Goal: Information Seeking & Learning: Find specific fact

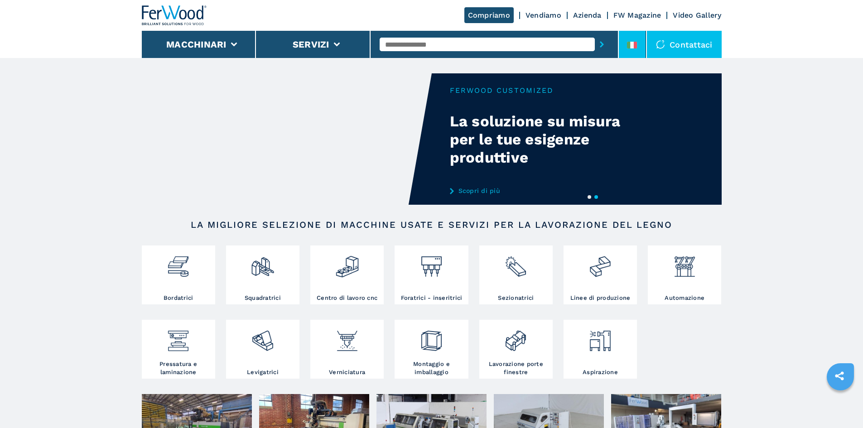
click at [640, 33] on li at bounding box center [632, 44] width 27 height 27
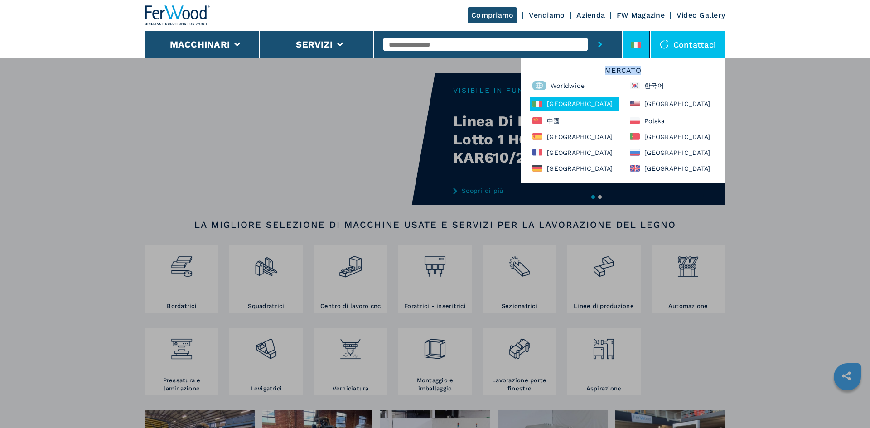
drag, startPoint x: 605, startPoint y: 71, endPoint x: 646, endPoint y: 73, distance: 40.8
click at [646, 73] on h6 "Mercato" at bounding box center [623, 73] width 195 height 12
click at [788, 101] on div "Macchinari Bordatrici Squadratrici Centro di lavoro cnc Foratrici - inseritrici…" at bounding box center [435, 272] width 870 height 428
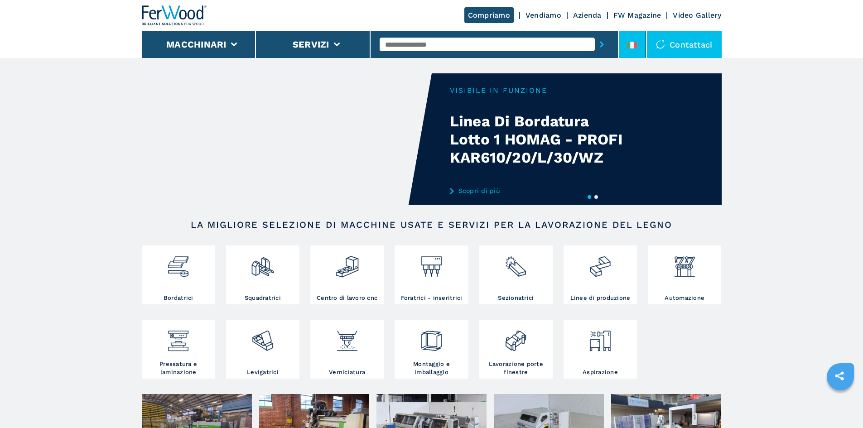
drag, startPoint x: 632, startPoint y: 44, endPoint x: 627, endPoint y: 45, distance: 5.1
click at [632, 44] on icon at bounding box center [632, 45] width 10 height 7
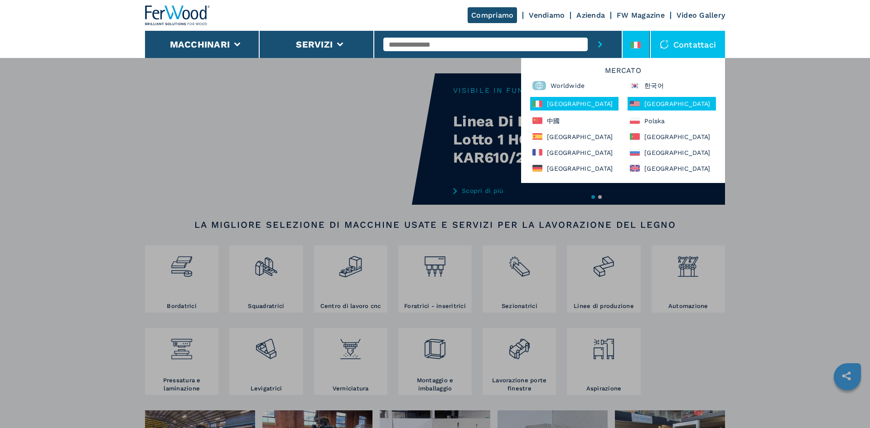
click at [662, 103] on div "North America" at bounding box center [672, 104] width 88 height 14
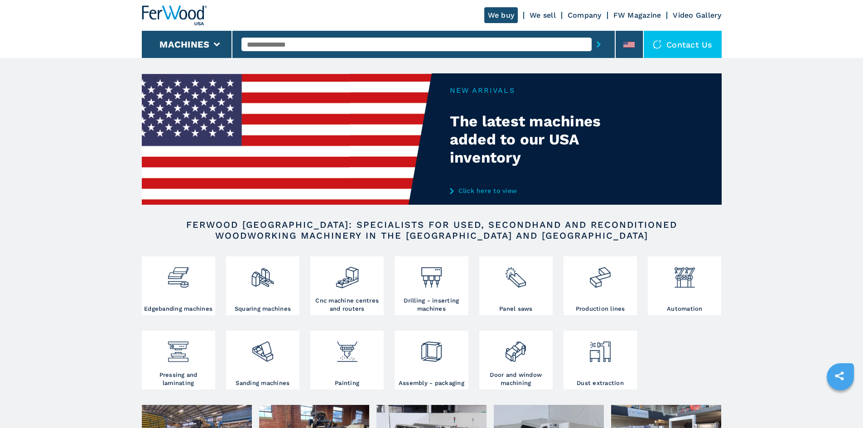
click at [645, 49] on div "Contact us" at bounding box center [683, 44] width 78 height 27
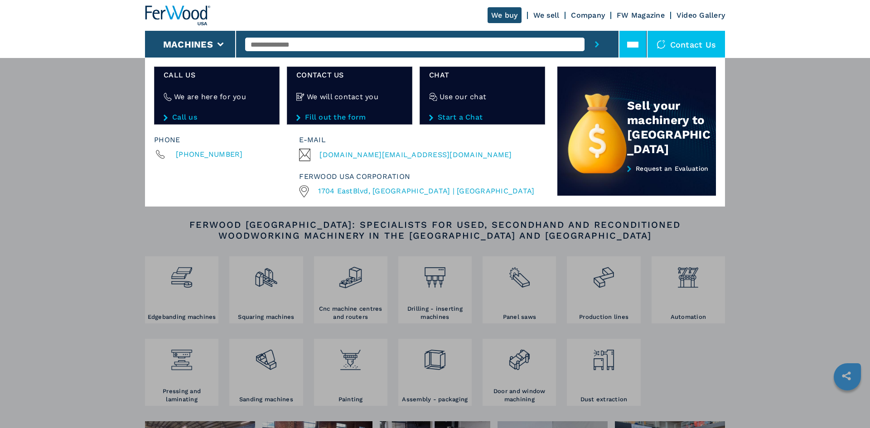
click at [635, 41] on icon at bounding box center [632, 44] width 11 height 11
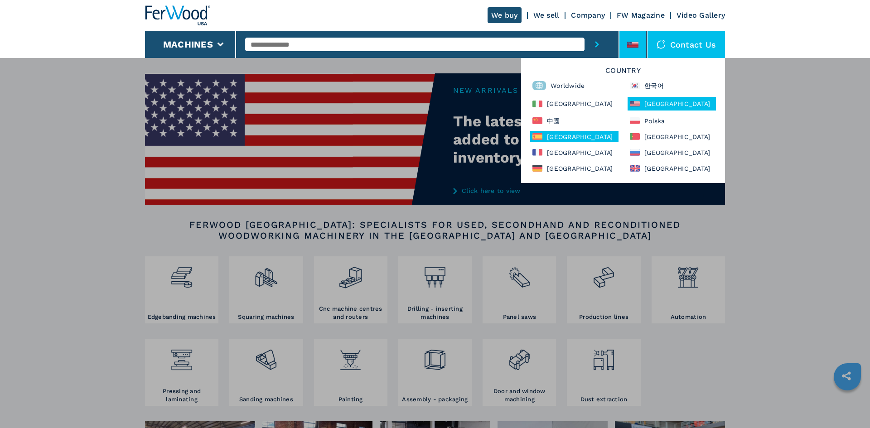
click at [572, 139] on div "[GEOGRAPHIC_DATA]" at bounding box center [574, 136] width 88 height 11
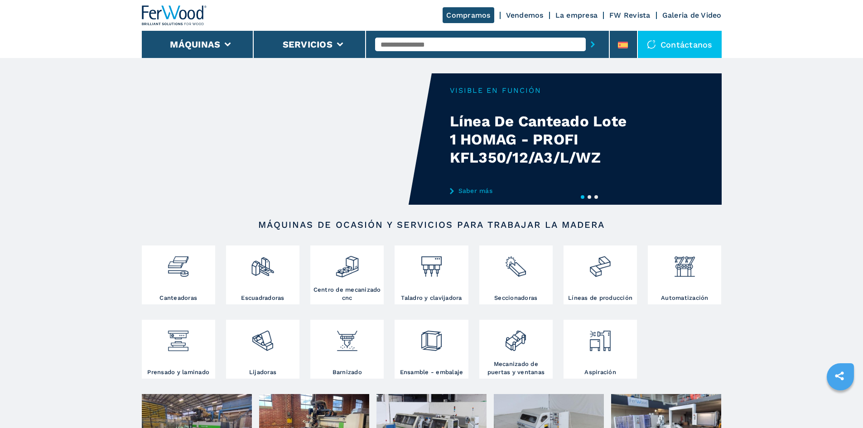
click at [590, 198] on button "2" at bounding box center [590, 197] width 4 height 4
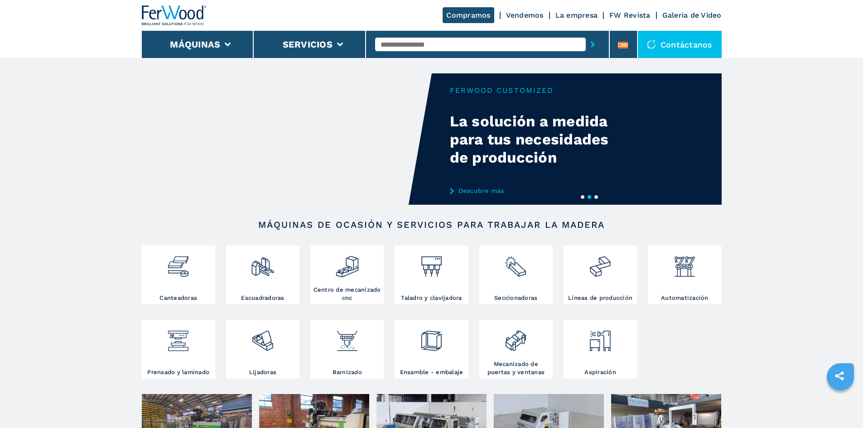
click at [598, 197] on button "3" at bounding box center [596, 197] width 4 height 4
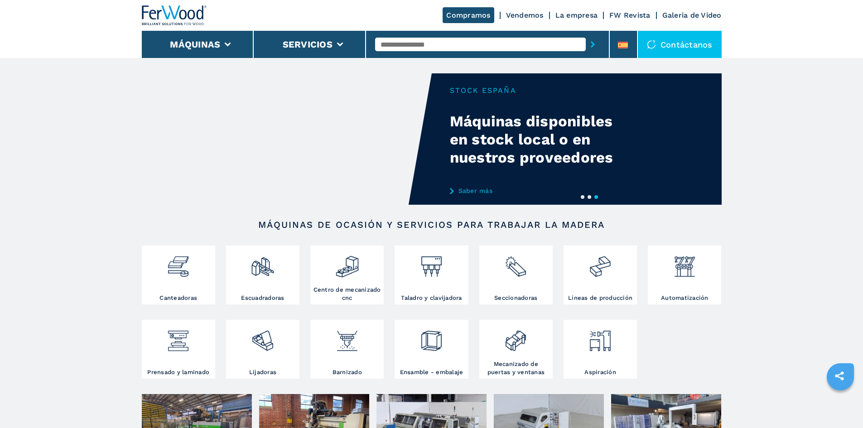
click at [589, 18] on link "La empresa" at bounding box center [576, 15] width 43 height 9
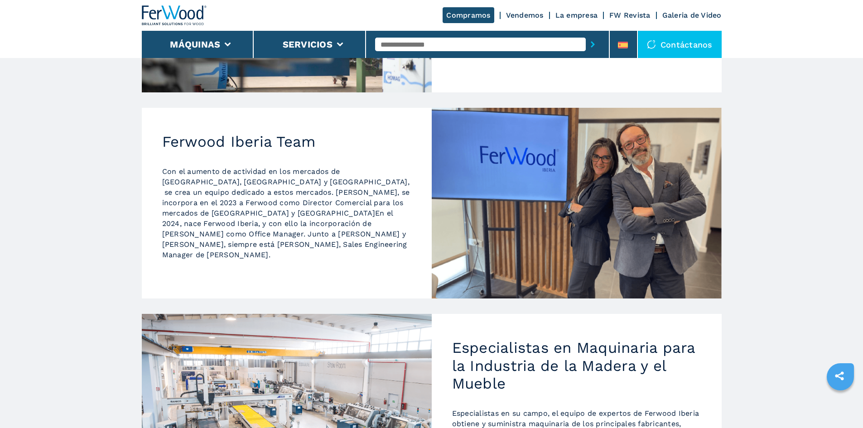
scroll to position [453, 0]
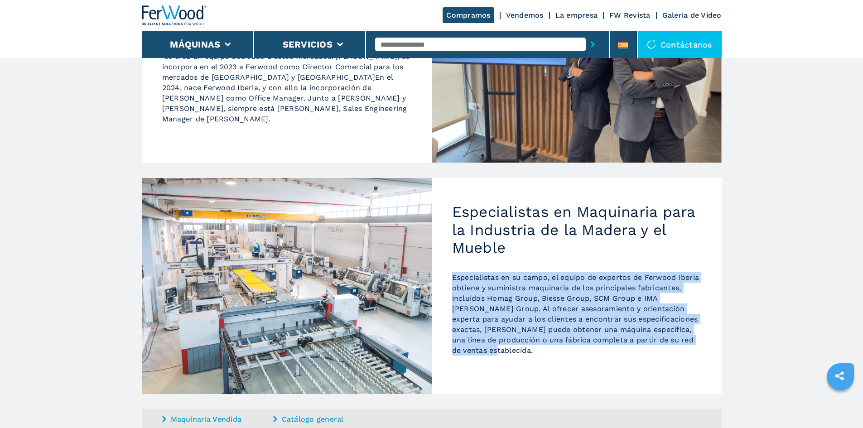
drag, startPoint x: 454, startPoint y: 211, endPoint x: 507, endPoint y: 280, distance: 87.2
click at [507, 280] on p "Especialistas en su campo, el equipo de expertos de Ferwood Iberia obtiene y su…" at bounding box center [576, 313] width 249 height 83
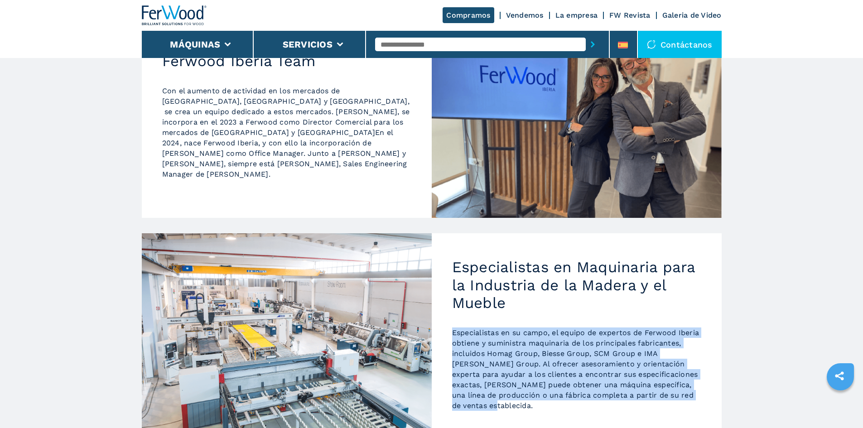
scroll to position [317, 0]
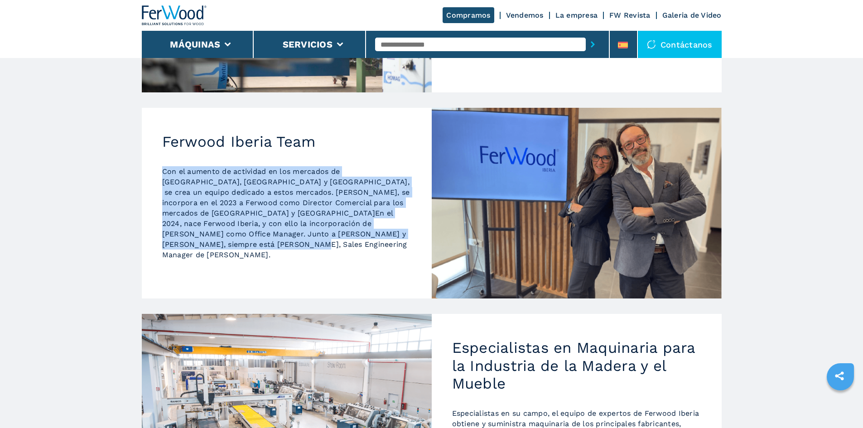
drag, startPoint x: 385, startPoint y: 186, endPoint x: 123, endPoint y: 126, distance: 268.6
click at [123, 126] on main "HOMEPAGE | %0Ap%C3%A1gina de mercado dedicada A cerca de Ferwood Iberia Ferwood…" at bounding box center [431, 195] width 863 height 1024
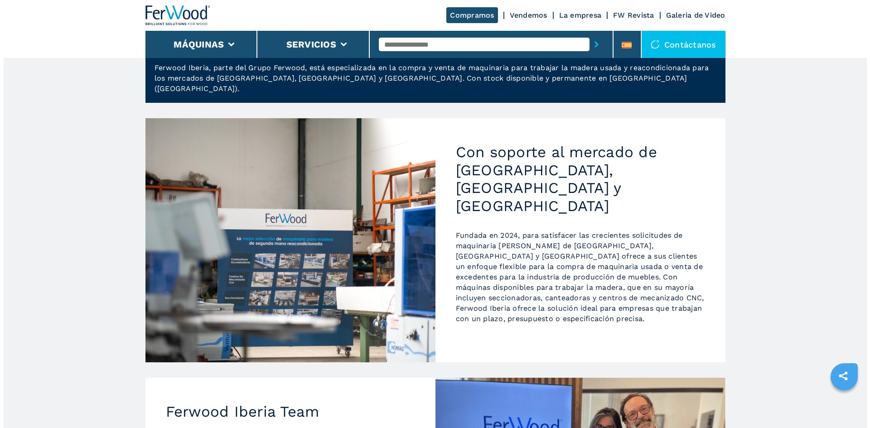
scroll to position [45, 0]
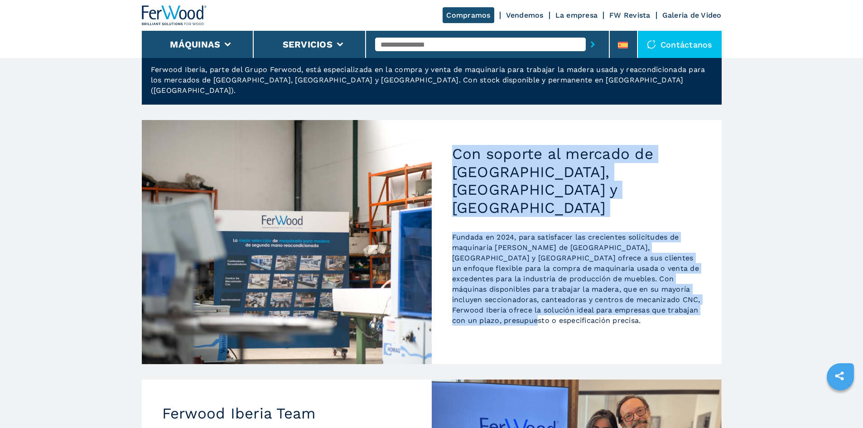
drag, startPoint x: 491, startPoint y: 272, endPoint x: 431, endPoint y: 149, distance: 137.2
click at [431, 149] on div "Con soporte al mercado de España, Portugal y Sudamérica Fundada en 2024, para s…" at bounding box center [432, 242] width 580 height 244
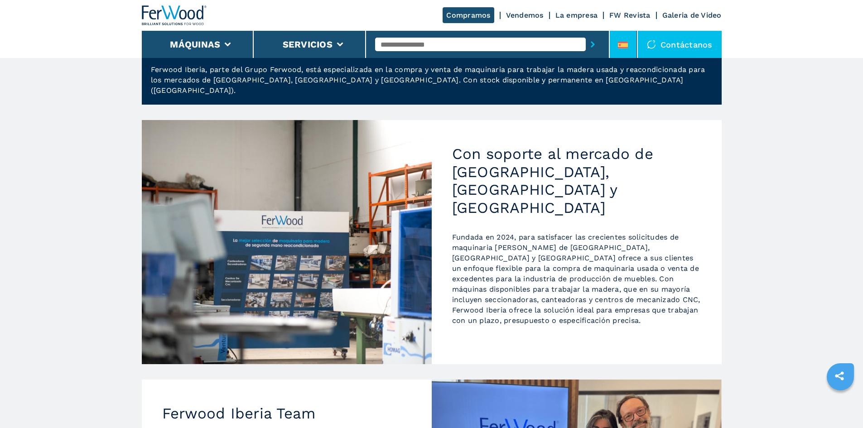
click at [616, 45] on li at bounding box center [623, 44] width 27 height 27
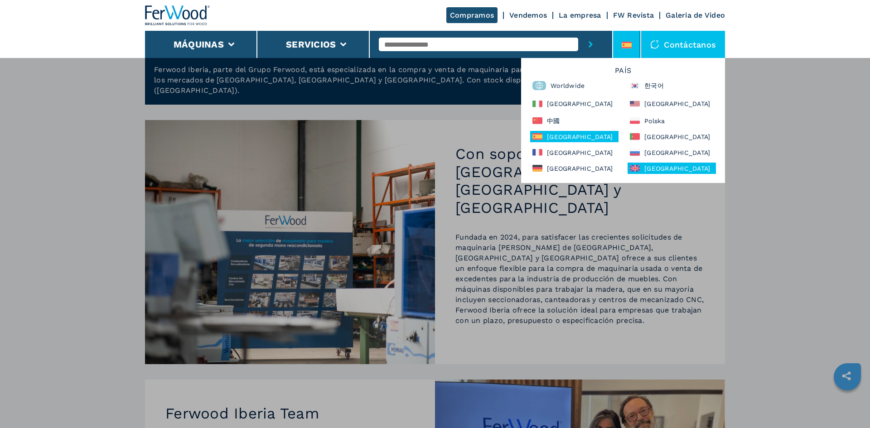
click at [664, 170] on div "[GEOGRAPHIC_DATA]" at bounding box center [672, 168] width 88 height 11
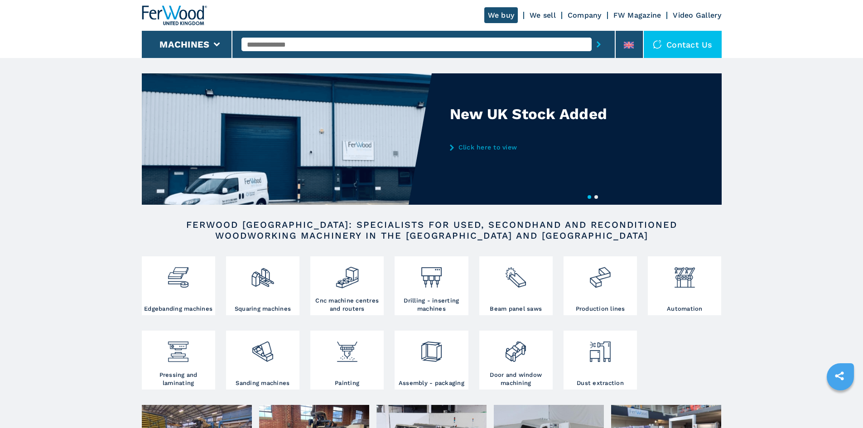
click at [581, 14] on link "Company" at bounding box center [585, 15] width 34 height 9
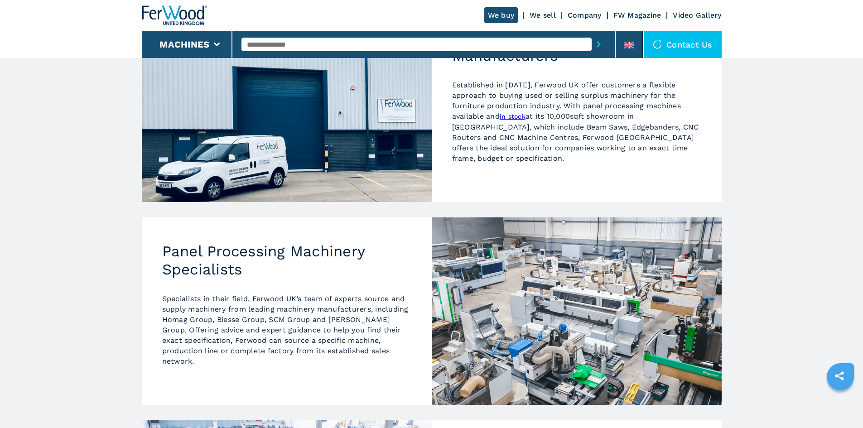
scroll to position [227, 0]
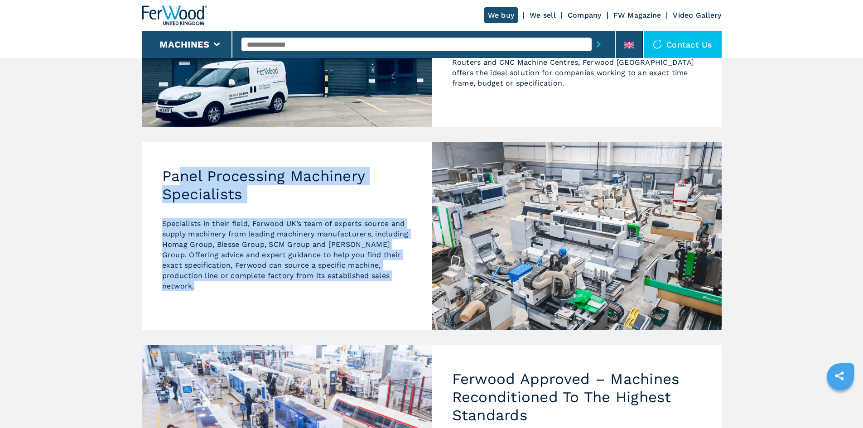
drag, startPoint x: 176, startPoint y: 164, endPoint x: 412, endPoint y: 283, distance: 265.0
click at [412, 283] on div "Panel Processing Machinery Specialists Specialists in their field, Ferwood UK’s…" at bounding box center [287, 236] width 290 height 188
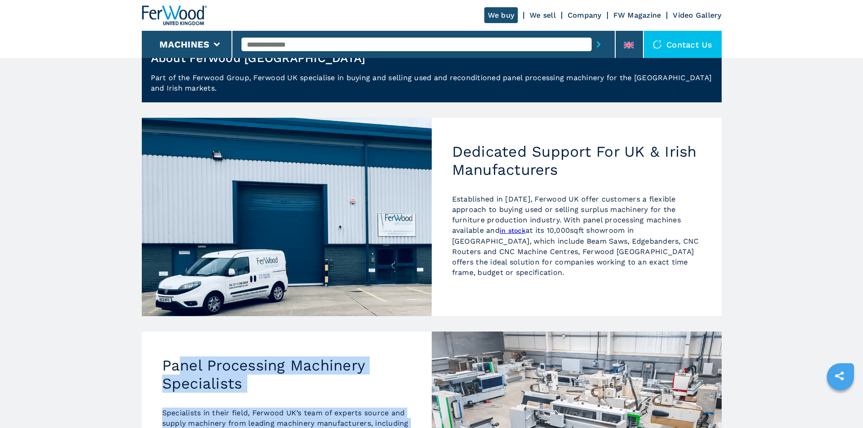
scroll to position [0, 0]
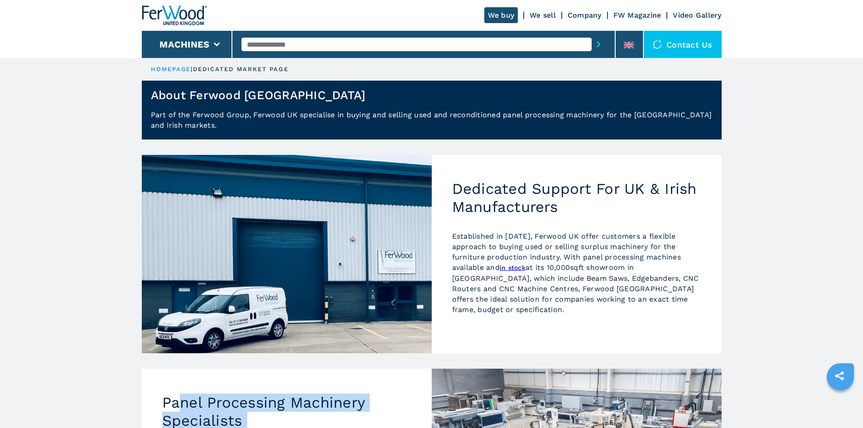
click at [188, 16] on img at bounding box center [174, 15] width 65 height 20
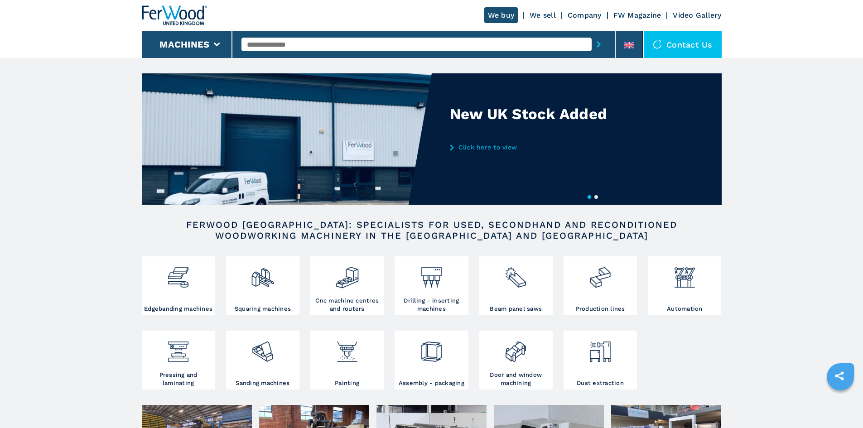
click at [671, 48] on div "Contact us" at bounding box center [683, 44] width 78 height 27
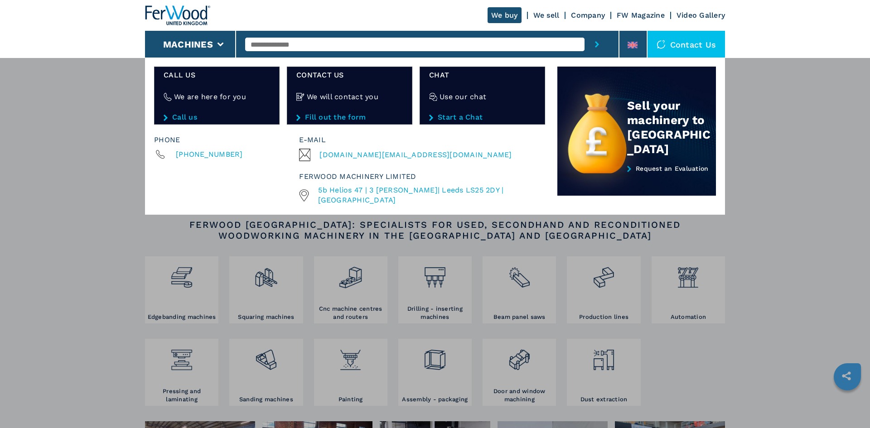
click at [97, 111] on div "**********" at bounding box center [435, 272] width 870 height 428
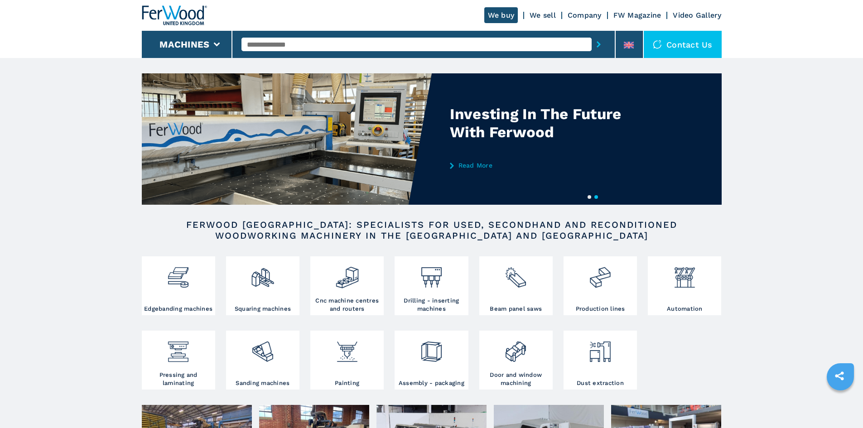
click at [178, 19] on img at bounding box center [174, 15] width 65 height 20
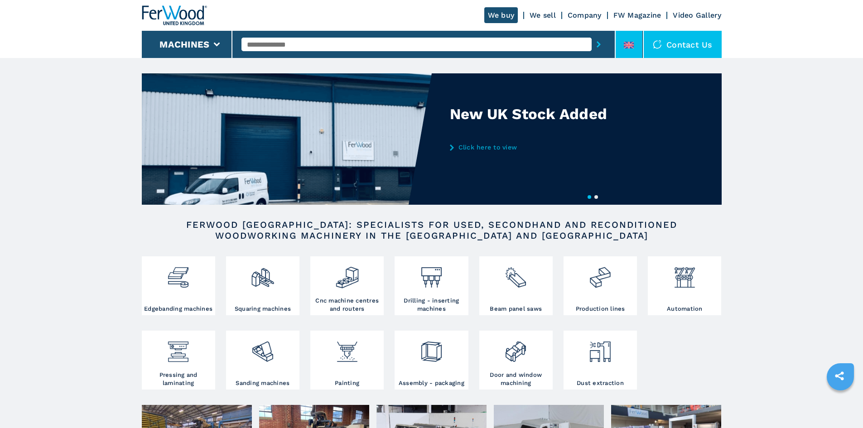
click at [628, 42] on icon at bounding box center [629, 45] width 10 height 7
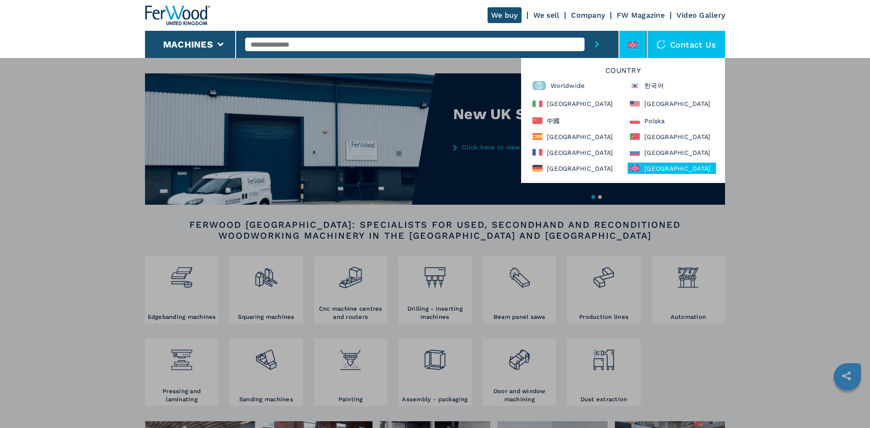
click at [579, 76] on h6 "Country" at bounding box center [623, 73] width 195 height 12
click at [582, 78] on div "Country Worldwide 한국어 [GEOGRAPHIC_DATA] [GEOGRAPHIC_DATA] 中國 [GEOGRAPHIC_DATA] …" at bounding box center [623, 120] width 204 height 125
click at [561, 85] on div "Worldwide" at bounding box center [574, 86] width 88 height 14
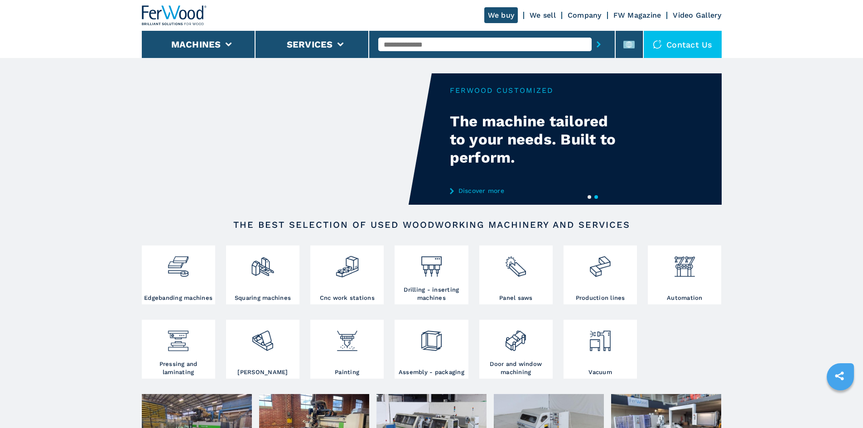
click at [416, 47] on input "text" at bounding box center [484, 45] width 213 height 14
type input "******"
click at [592, 34] on button "submit-button" at bounding box center [599, 44] width 14 height 21
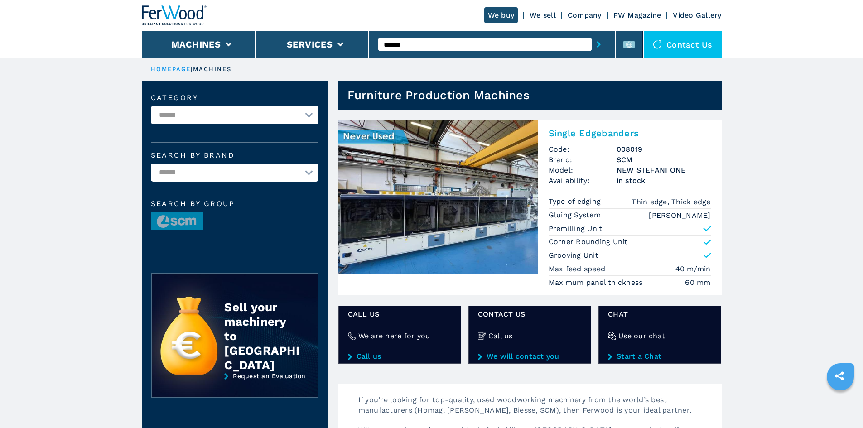
click at [593, 132] on h2 "Single Edgebanders" at bounding box center [630, 133] width 162 height 11
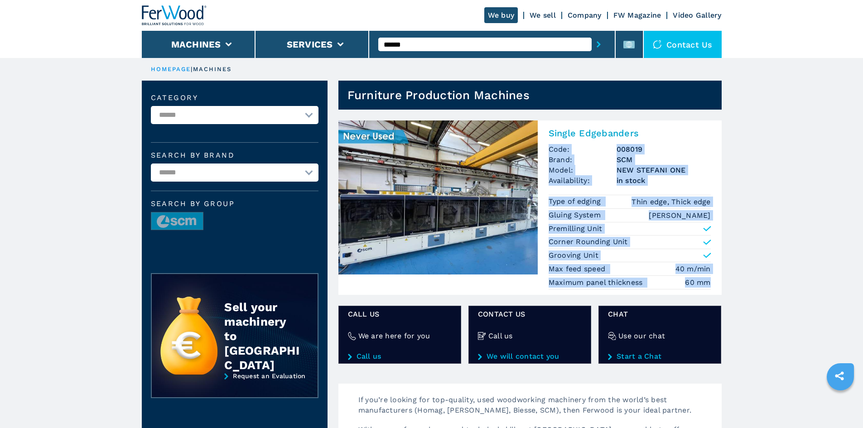
drag, startPoint x: 725, startPoint y: 289, endPoint x: 542, endPoint y: 152, distance: 228.5
click at [542, 152] on ul "Single Edgebanders Code: 008019 Brand: SCM Model: NEW STEFANI ONE Availability:…" at bounding box center [530, 248] width 391 height 254
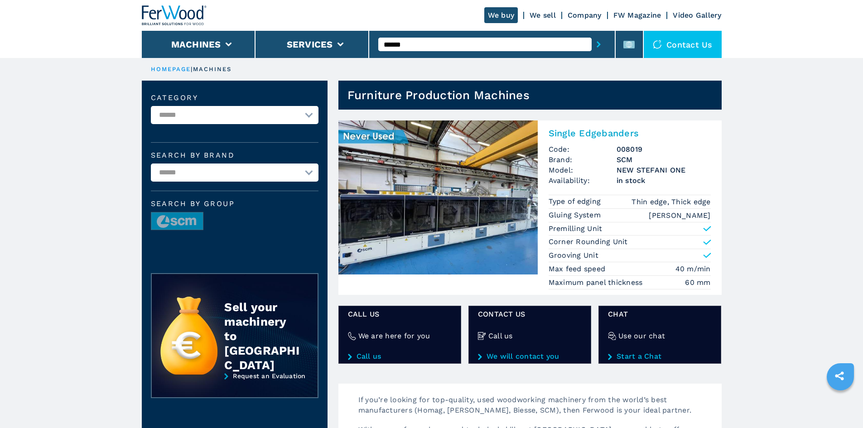
click at [168, 3] on div at bounding box center [174, 15] width 65 height 31
click at [184, 18] on img at bounding box center [174, 15] width 65 height 20
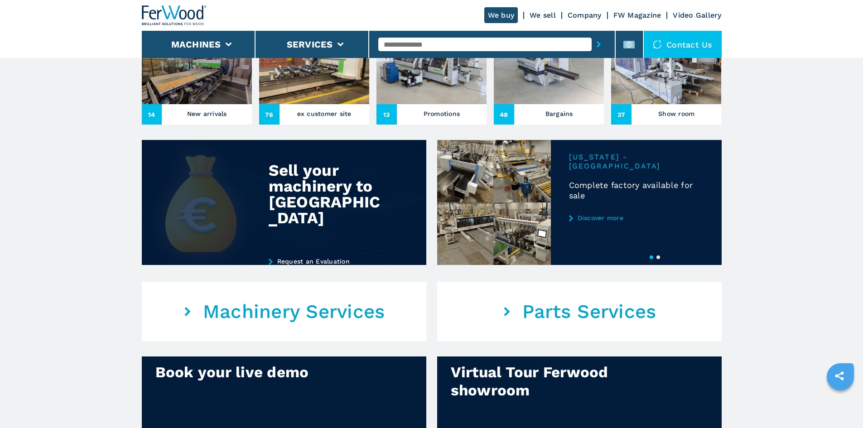
scroll to position [589, 0]
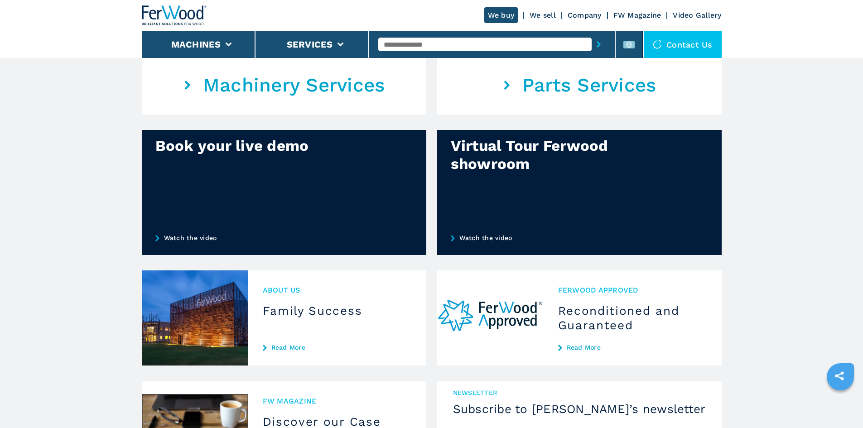
click at [201, 193] on div at bounding box center [284, 192] width 285 height 125
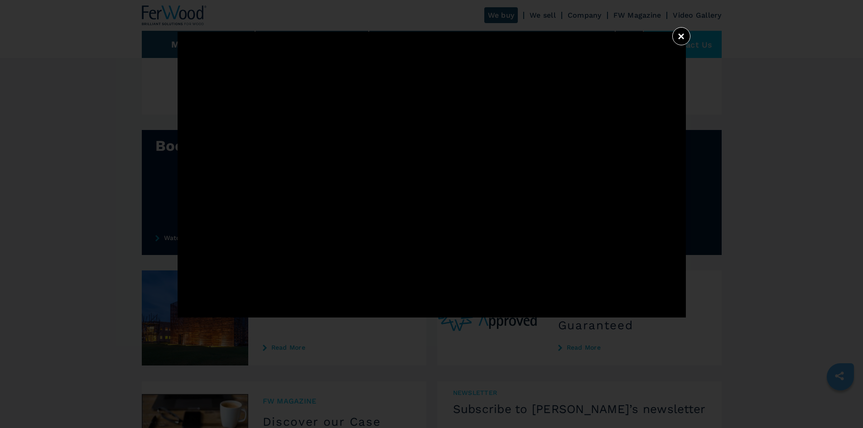
click at [682, 36] on button "×" at bounding box center [681, 36] width 18 height 18
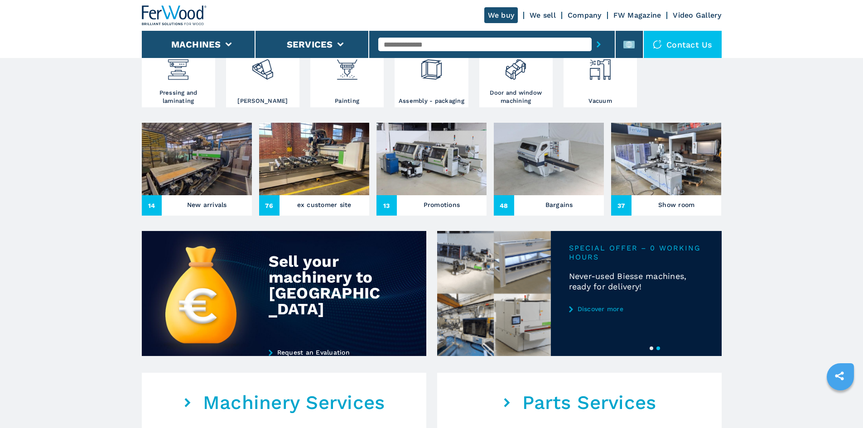
scroll to position [272, 0]
click at [295, 186] on img at bounding box center [314, 158] width 110 height 72
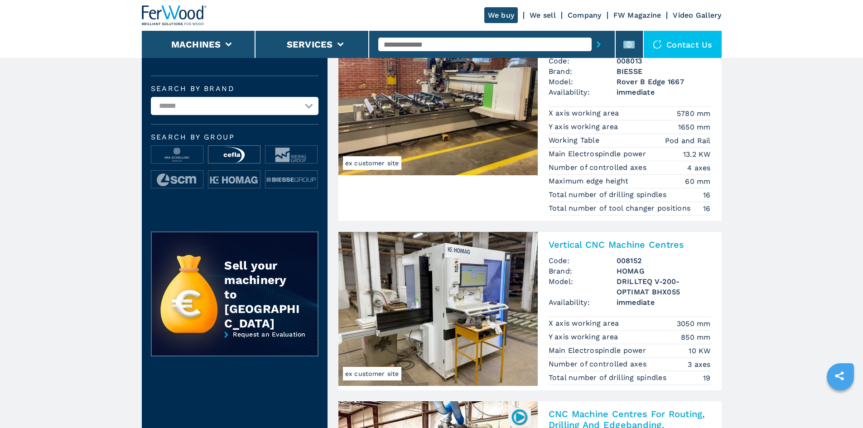
scroll to position [96, 0]
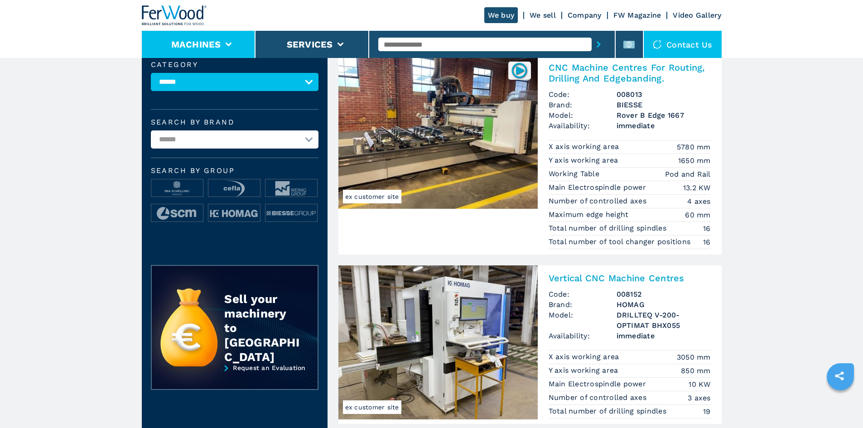
click at [228, 39] on li "Machines" at bounding box center [199, 44] width 114 height 27
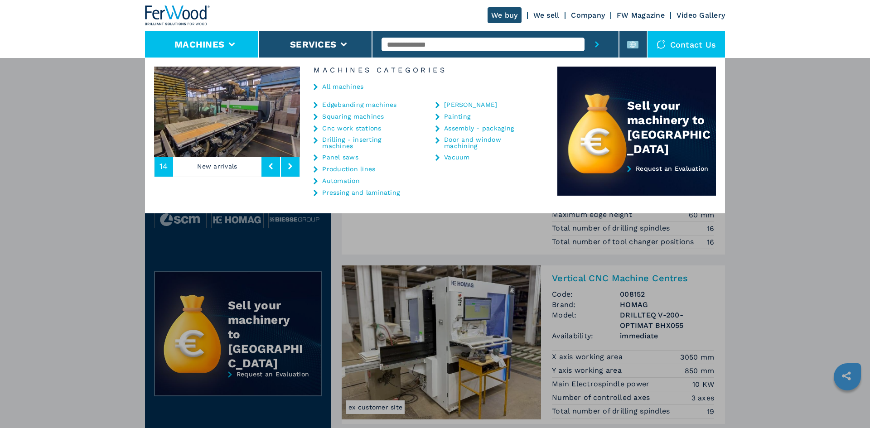
click at [460, 348] on div "**********" at bounding box center [435, 272] width 870 height 428
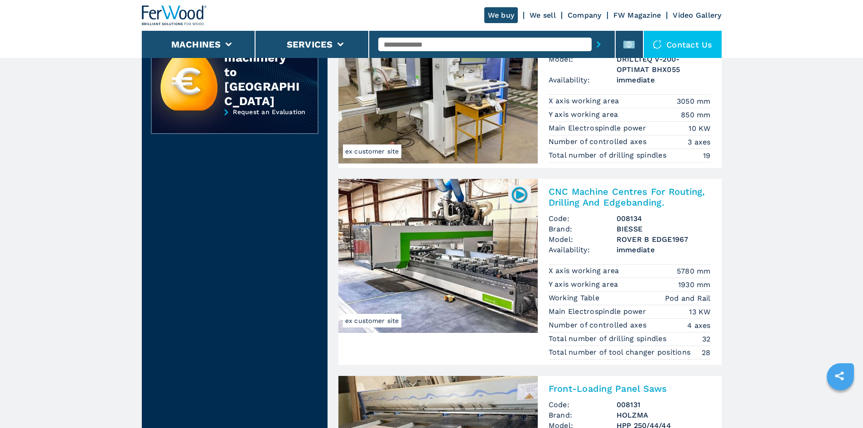
scroll to position [367, 0]
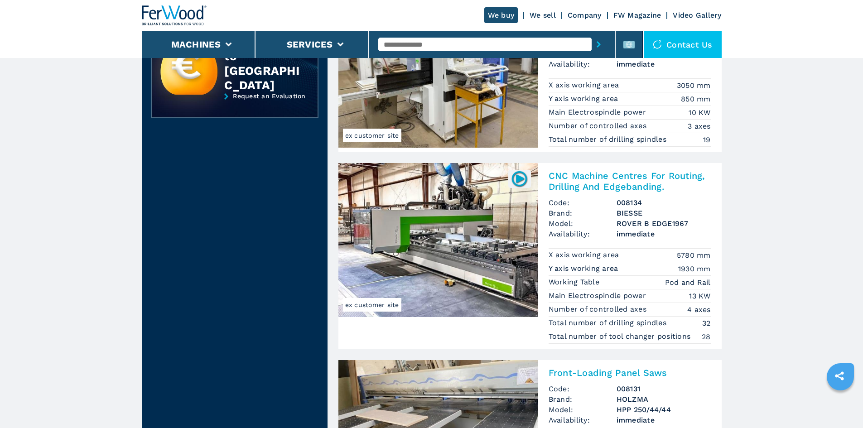
click at [463, 211] on img at bounding box center [437, 240] width 199 height 154
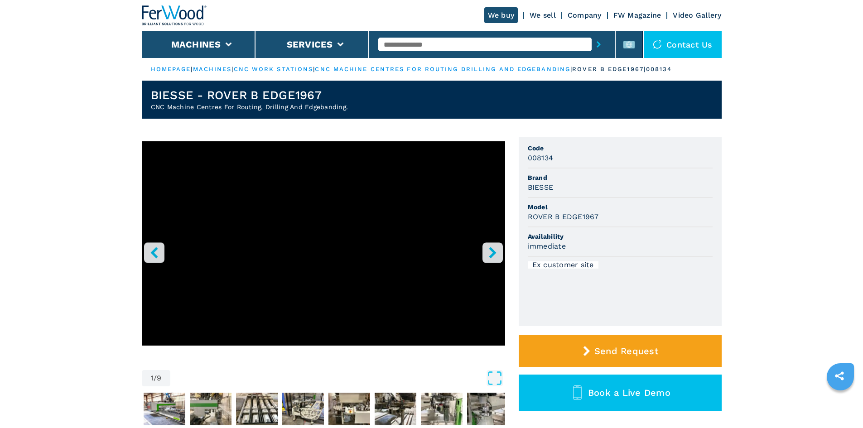
drag, startPoint x: 526, startPoint y: 23, endPoint x: 512, endPoint y: 27, distance: 15.4
drag, startPoint x: 512, startPoint y: 27, endPoint x: 806, endPoint y: 158, distance: 322.5
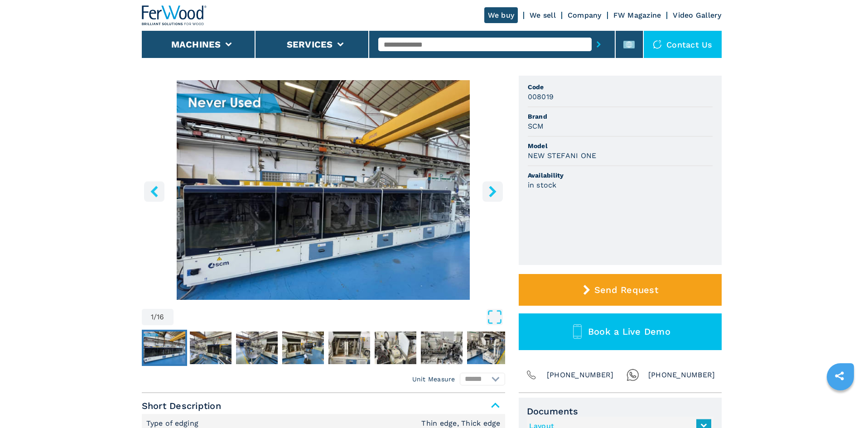
scroll to position [45, 0]
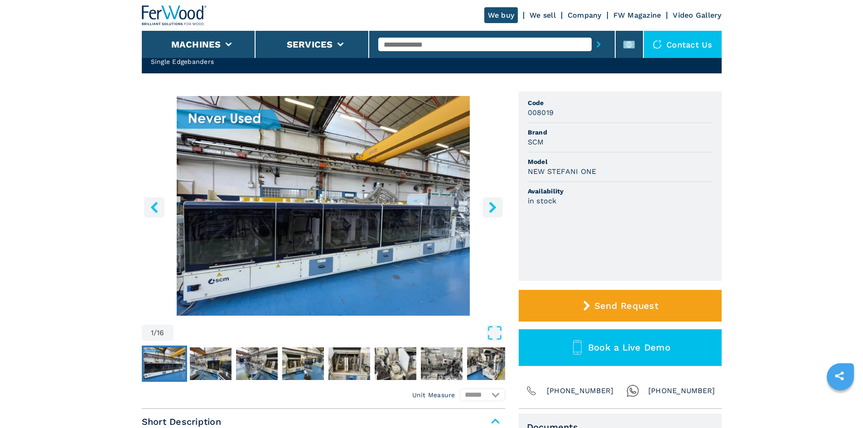
click at [497, 202] on icon "right-button" at bounding box center [492, 207] width 11 height 11
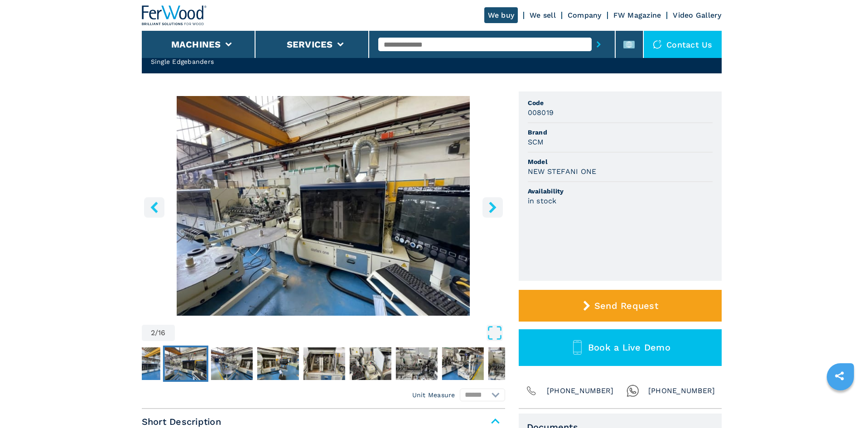
click at [497, 202] on icon "right-button" at bounding box center [492, 207] width 11 height 11
click at [492, 202] on icon "right-button" at bounding box center [492, 207] width 11 height 11
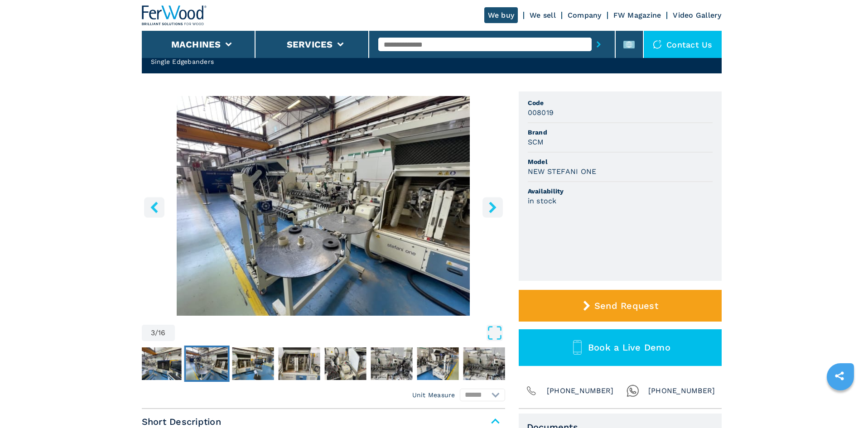
click at [490, 214] on button "right-button" at bounding box center [493, 207] width 20 height 20
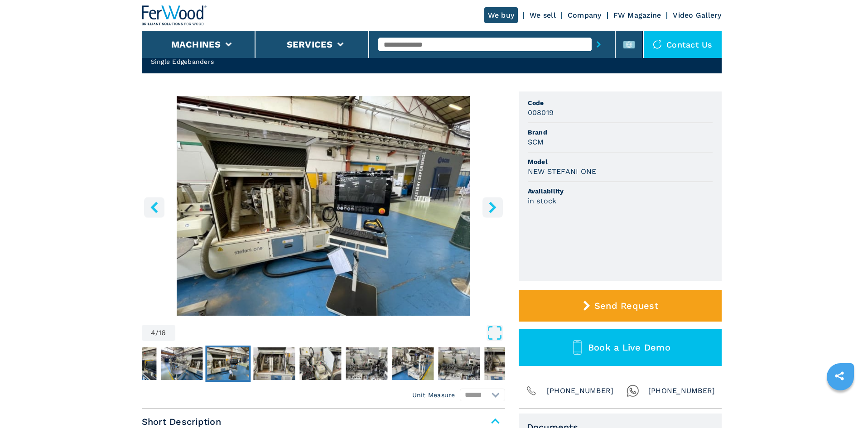
click at [492, 210] on icon "right-button" at bounding box center [492, 207] width 7 height 11
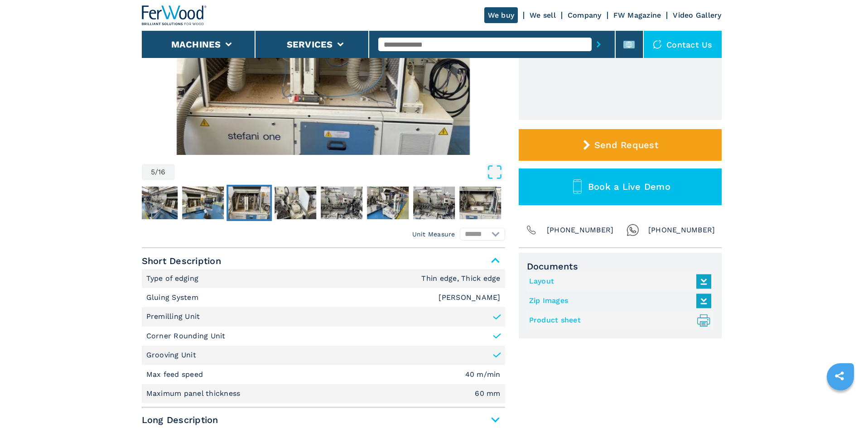
scroll to position [227, 0]
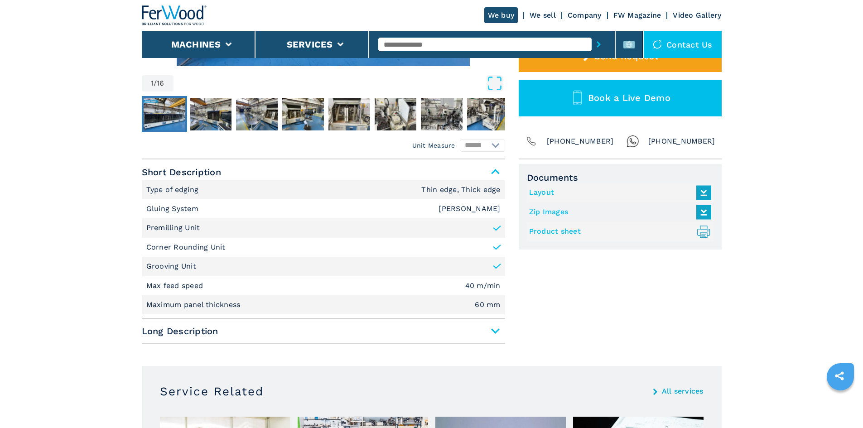
scroll to position [362, 0]
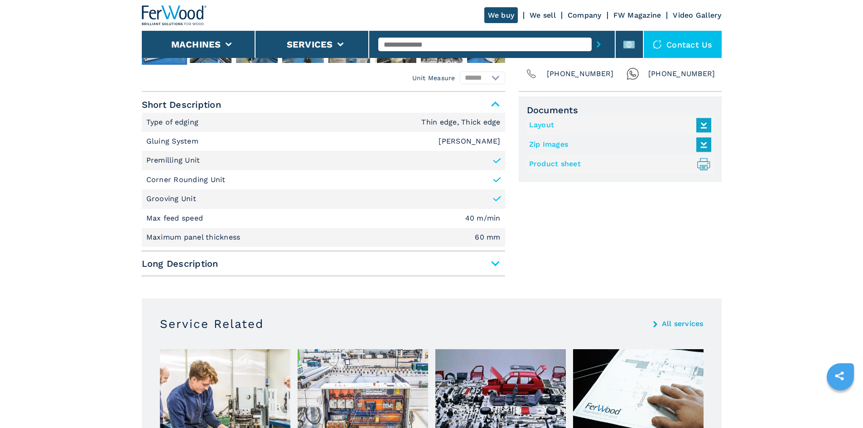
click at [496, 262] on span "Long Description" at bounding box center [323, 264] width 363 height 16
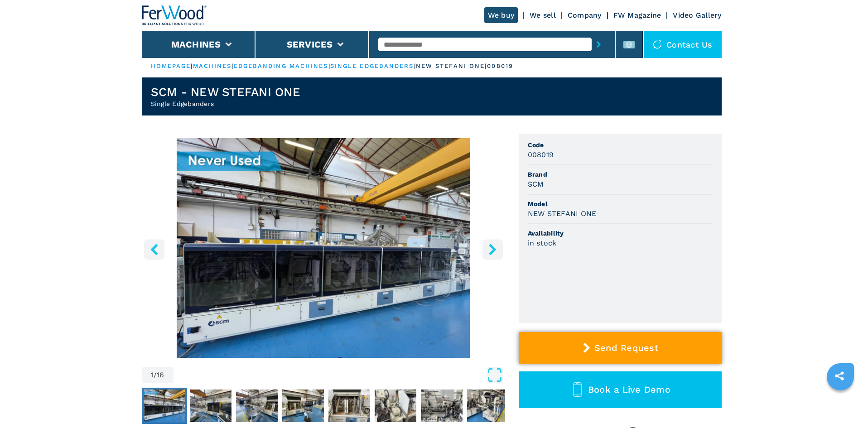
scroll to position [136, 0]
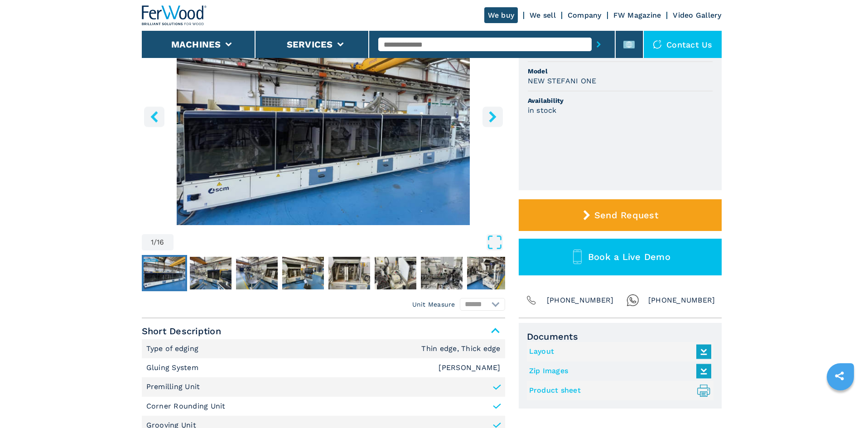
click at [574, 390] on link "Product sheet .prefix__st0{stroke-linecap:round;stroke-linejoin:round}.prefix__…" at bounding box center [618, 390] width 178 height 15
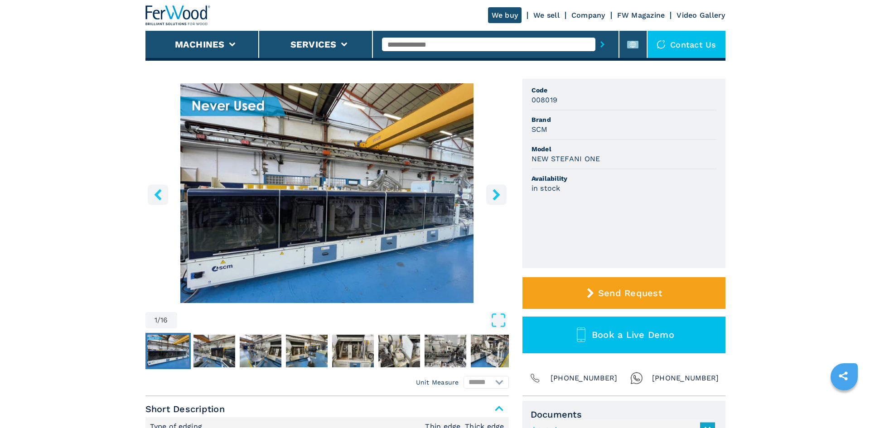
scroll to position [45, 0]
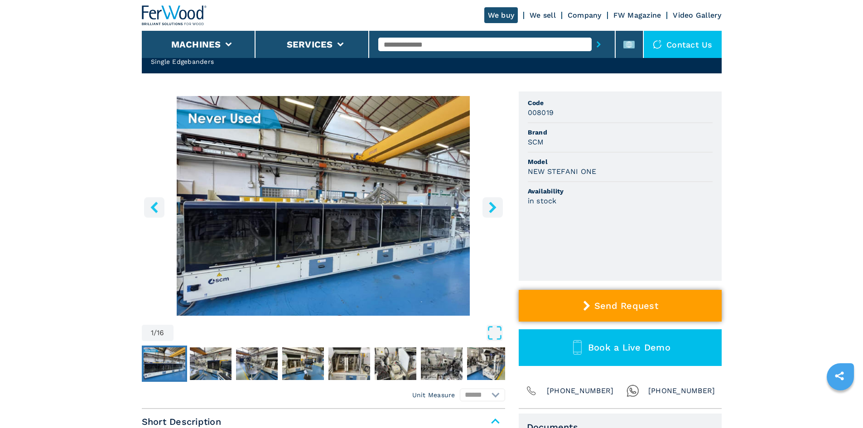
click at [660, 299] on button "Send Request" at bounding box center [620, 306] width 203 height 32
select select "**"
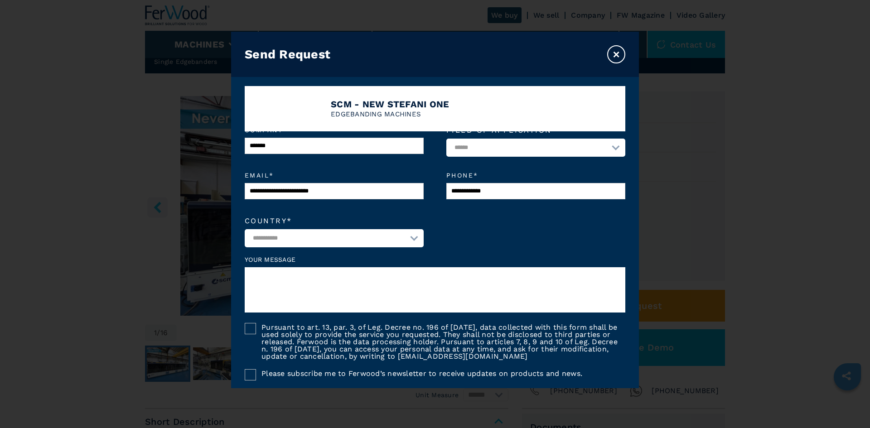
scroll to position [0, 0]
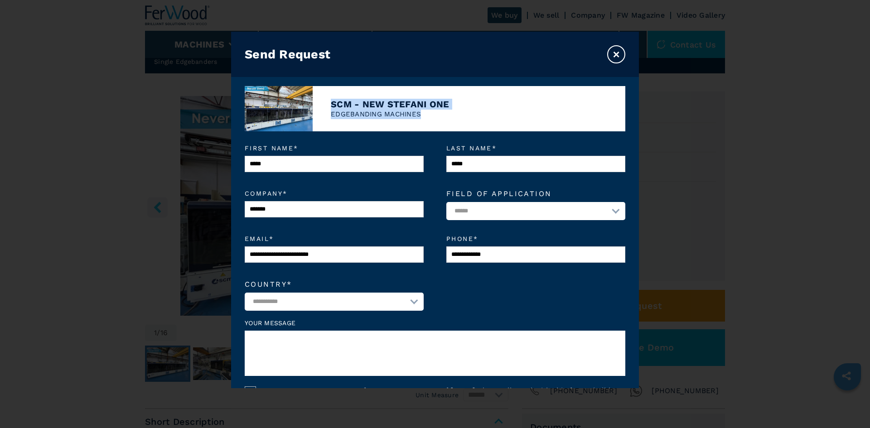
drag, startPoint x: 328, startPoint y: 102, endPoint x: 440, endPoint y: 124, distance: 114.1
click at [443, 124] on div "SCM - NEW STEFANI ONE EDGEBANDING MACHINES" at bounding box center [435, 108] width 381 height 45
click at [621, 50] on button "×" at bounding box center [616, 54] width 18 height 18
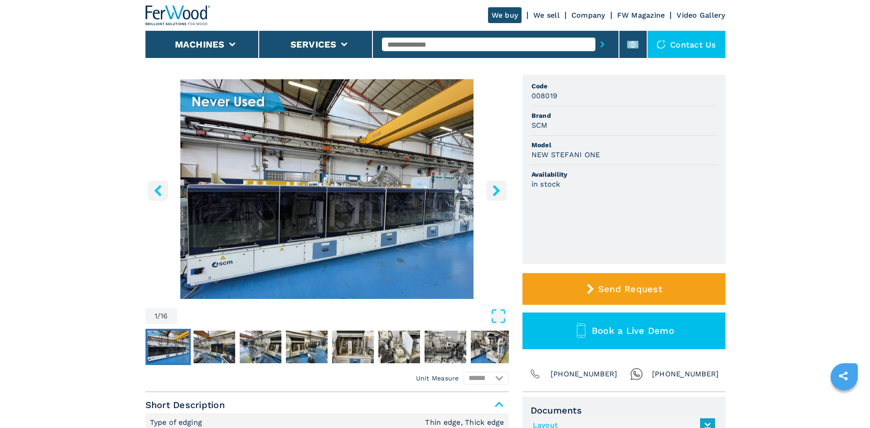
scroll to position [91, 0]
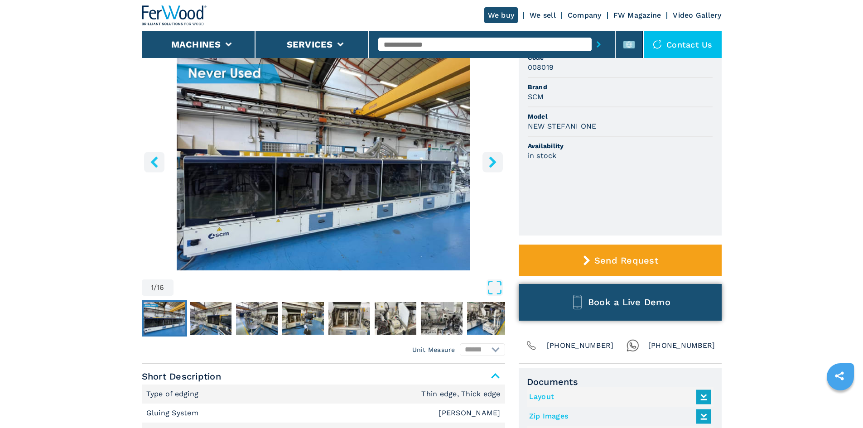
click at [591, 302] on span "Book a Live Demo" at bounding box center [629, 302] width 82 height 11
select select "**"
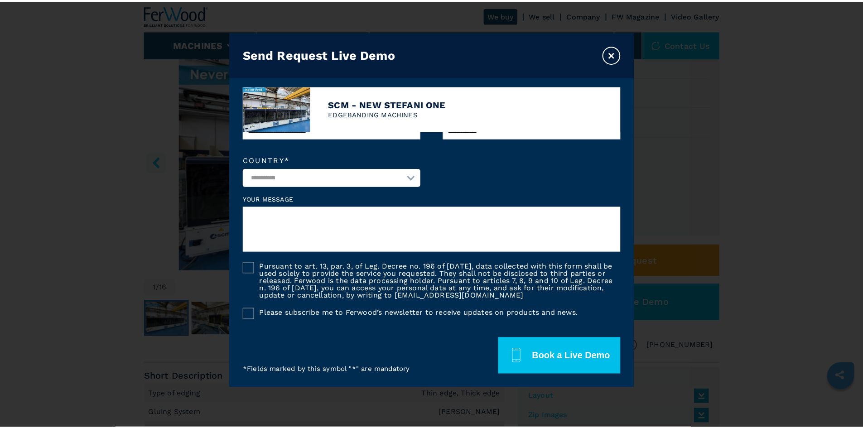
scroll to position [0, 0]
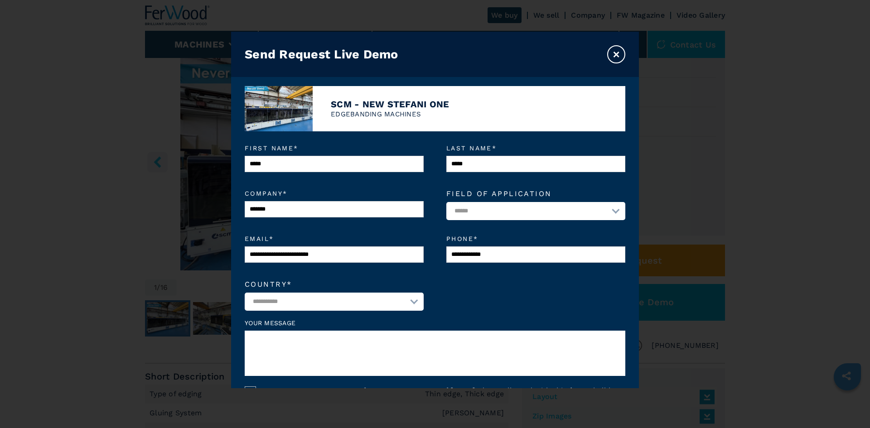
click at [623, 57] on button "×" at bounding box center [616, 54] width 18 height 18
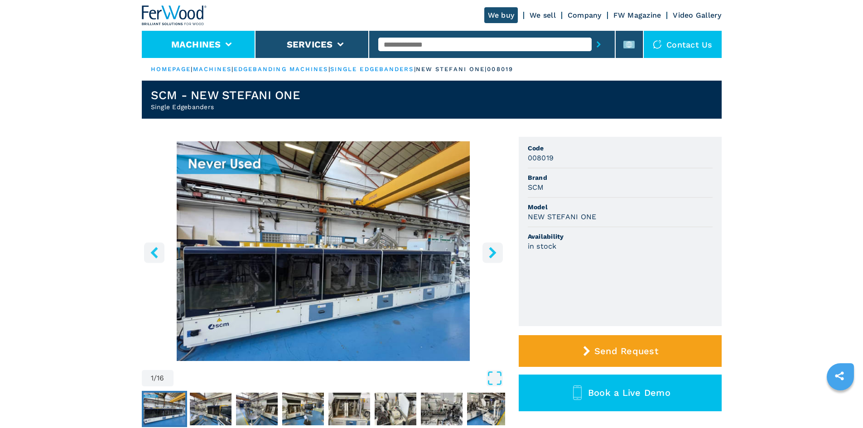
click at [216, 48] on button "Machines" at bounding box center [196, 44] width 50 height 11
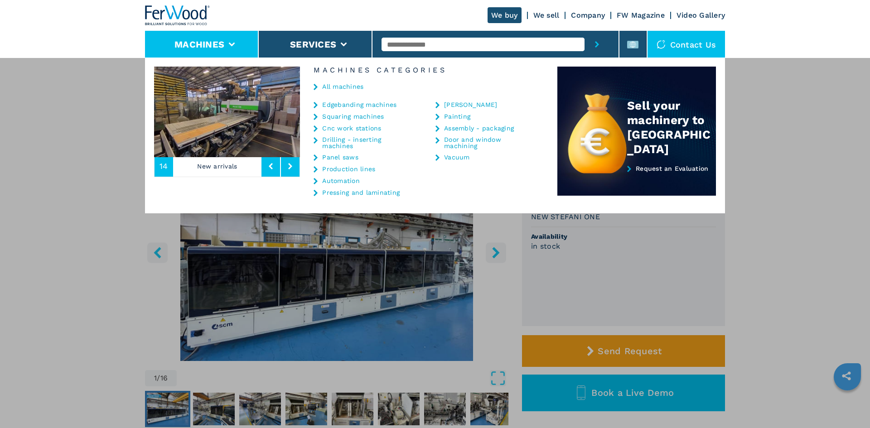
click at [169, 18] on img at bounding box center [177, 15] width 65 height 20
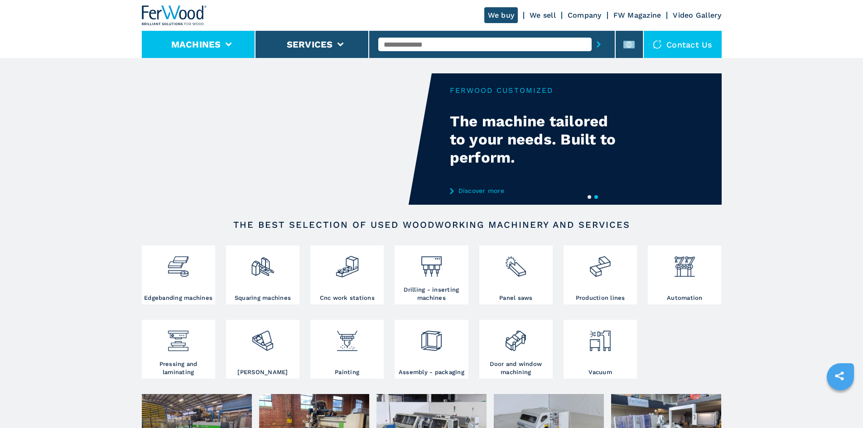
click at [217, 49] on button "Machines" at bounding box center [196, 44] width 50 height 11
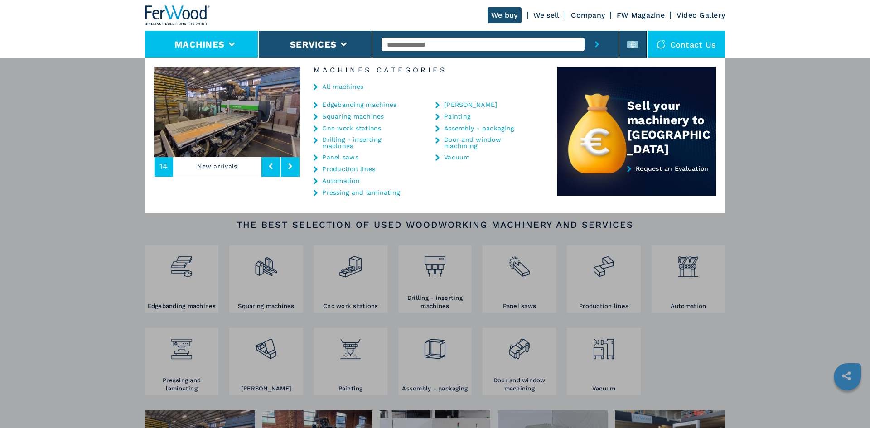
click at [345, 157] on link "Panel saws" at bounding box center [340, 157] width 36 height 6
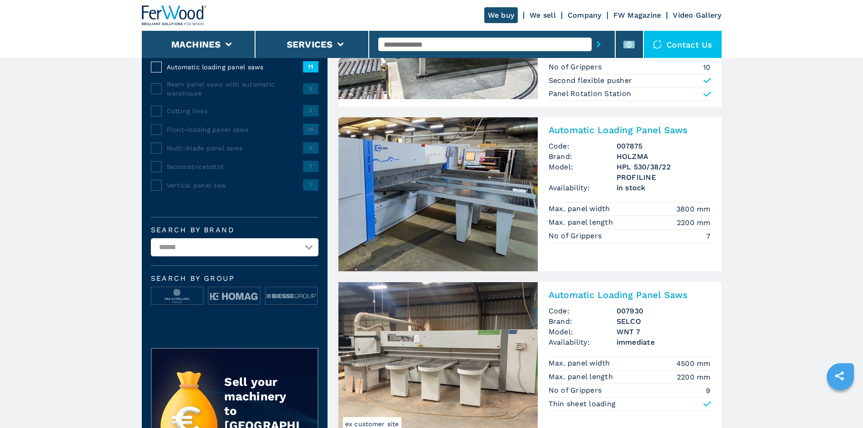
scroll to position [181, 0]
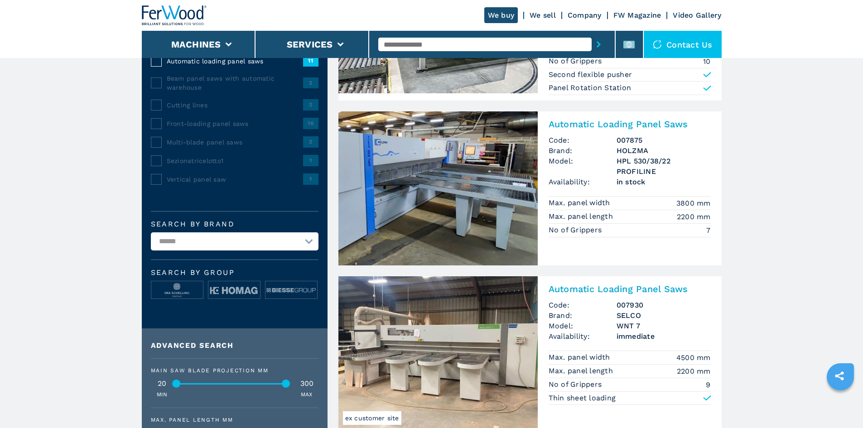
click at [235, 251] on select "**********" at bounding box center [235, 241] width 168 height 18
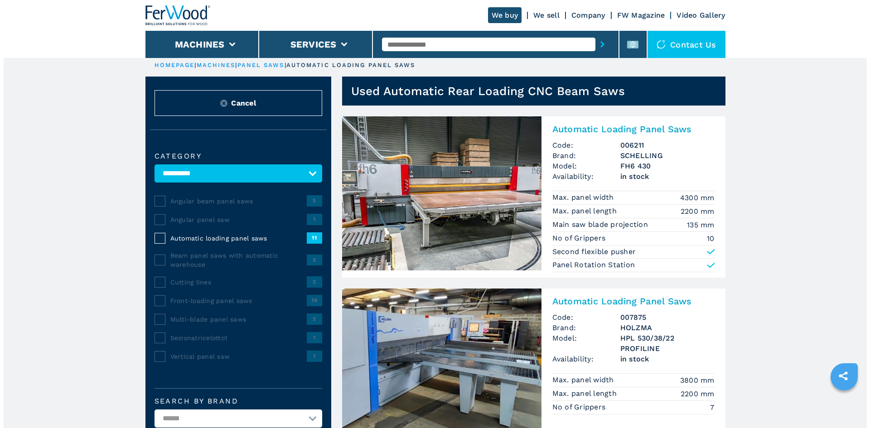
scroll to position [0, 0]
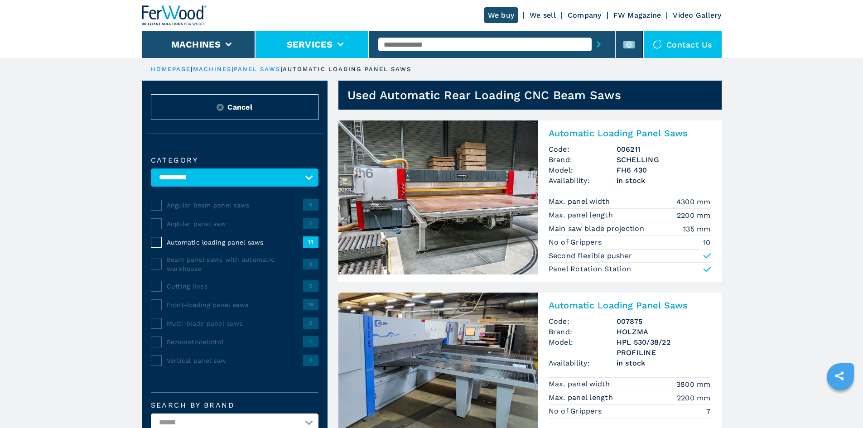
click at [317, 50] on li "Services" at bounding box center [313, 44] width 114 height 27
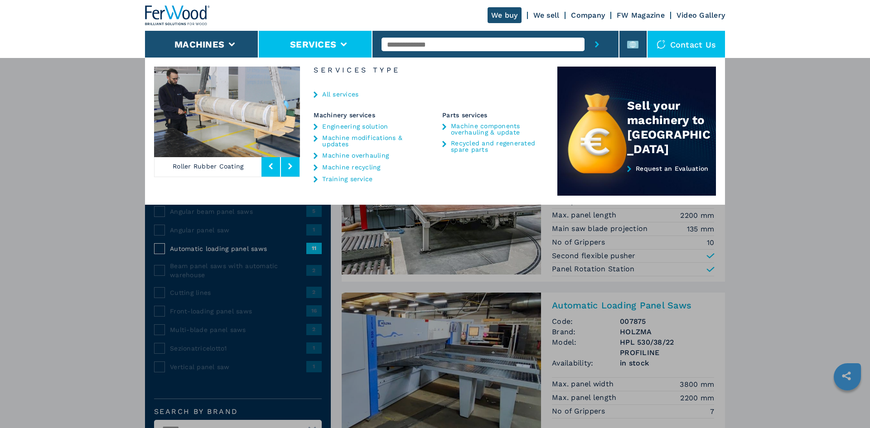
click at [356, 153] on link "Machine overhauling" at bounding box center [355, 155] width 67 height 6
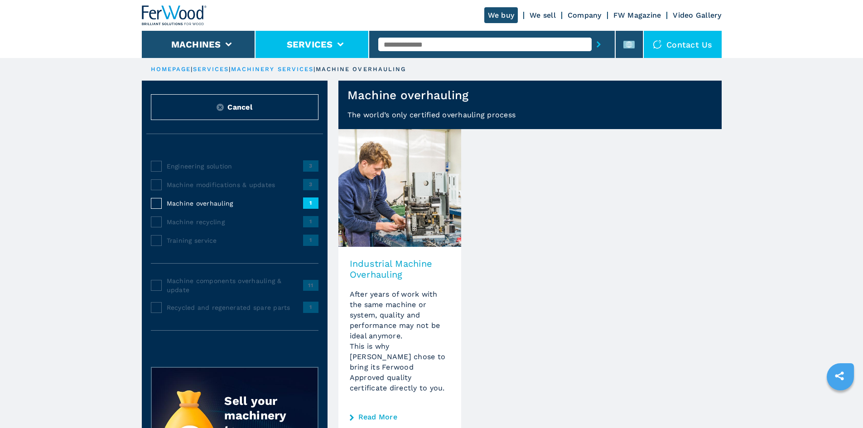
click at [306, 45] on button "Services" at bounding box center [310, 44] width 46 height 11
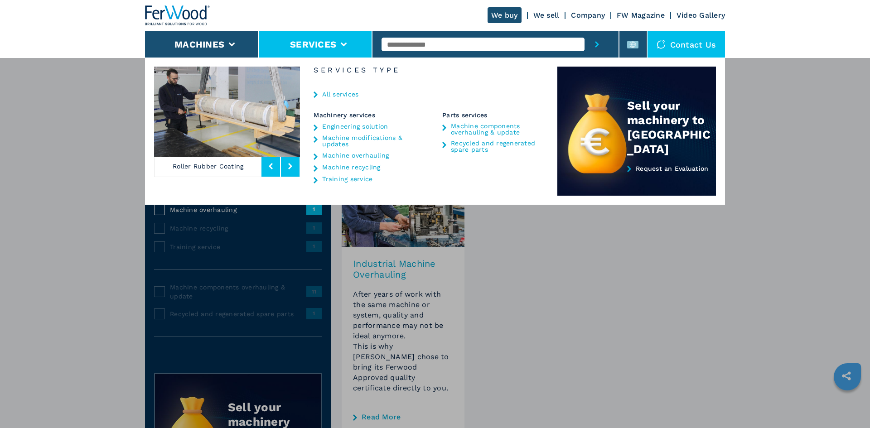
click at [87, 236] on div "Machines Edgebanding machines Squaring machines Cnc work stations Drilling - in…" at bounding box center [435, 272] width 870 height 428
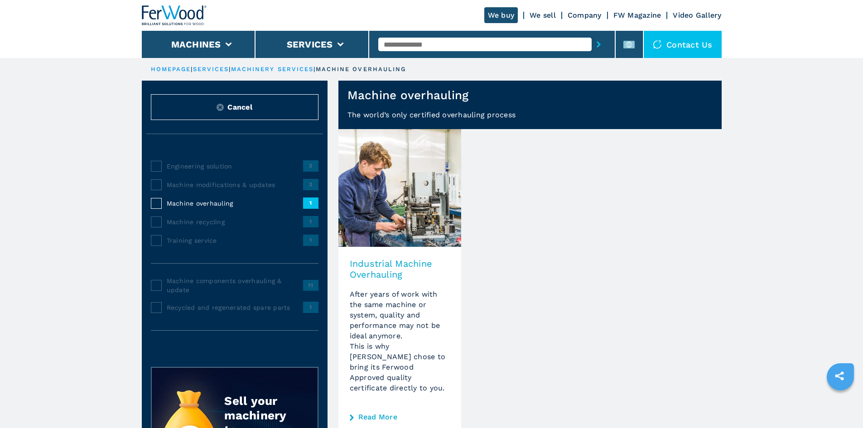
click at [391, 273] on h3 "Industrial Machine Overhauling" at bounding box center [400, 269] width 100 height 22
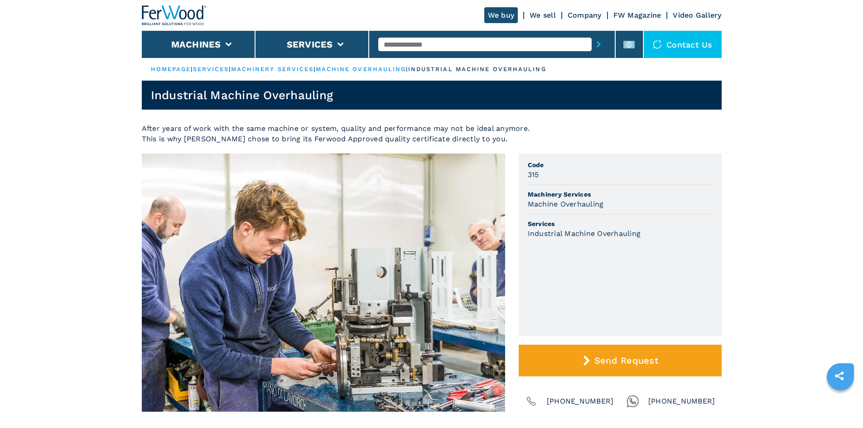
click at [192, 14] on img at bounding box center [174, 15] width 65 height 20
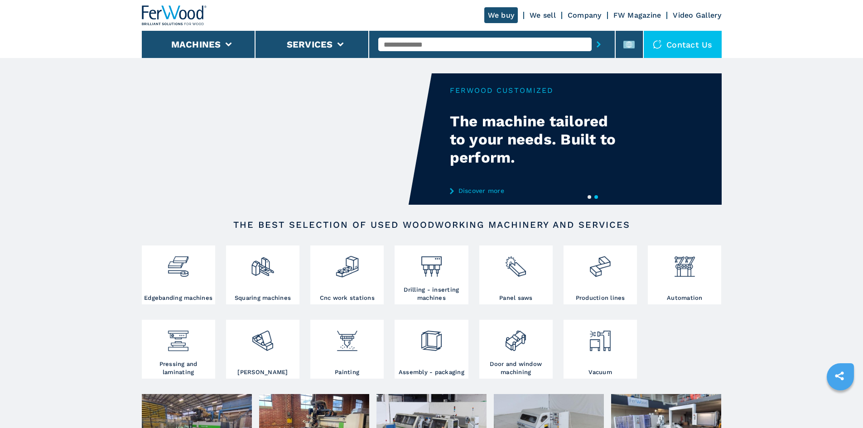
click at [665, 48] on div at bounding box center [660, 44] width 14 height 9
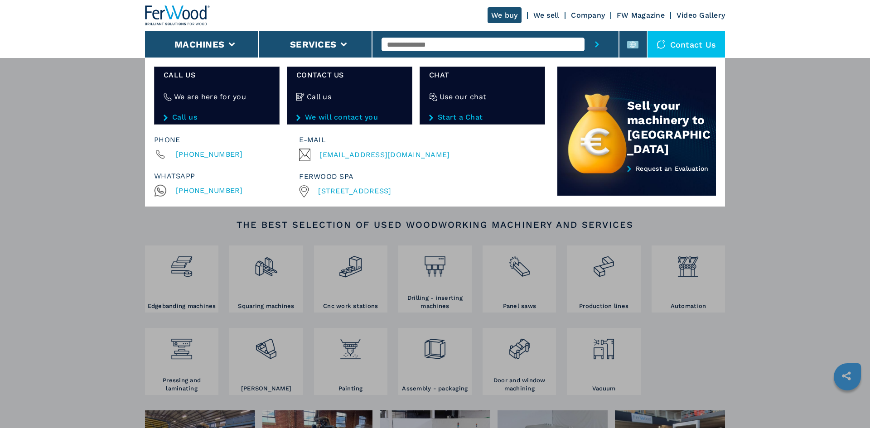
click at [116, 121] on div "**********" at bounding box center [435, 272] width 870 height 428
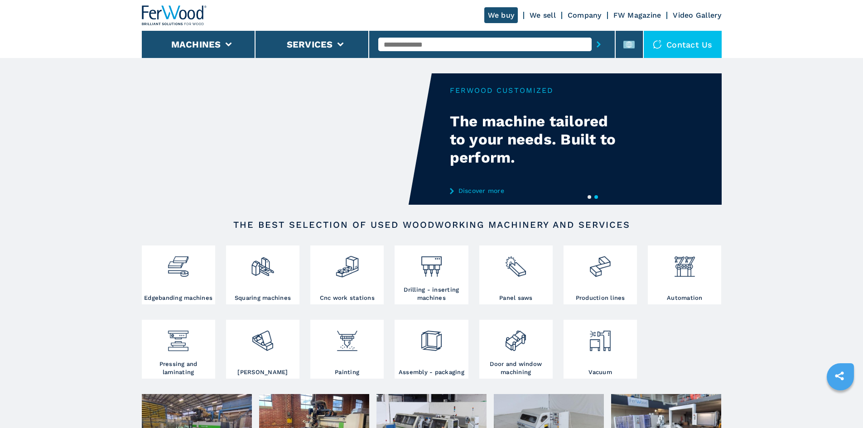
click at [507, 13] on link "We buy" at bounding box center [501, 15] width 34 height 16
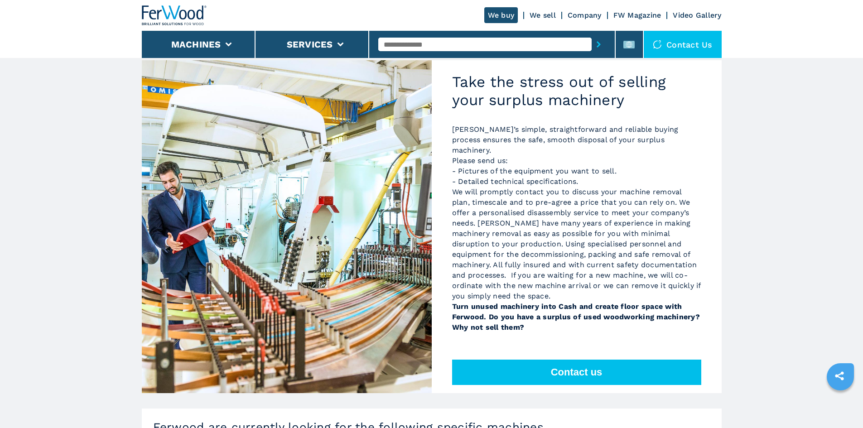
scroll to position [91, 0]
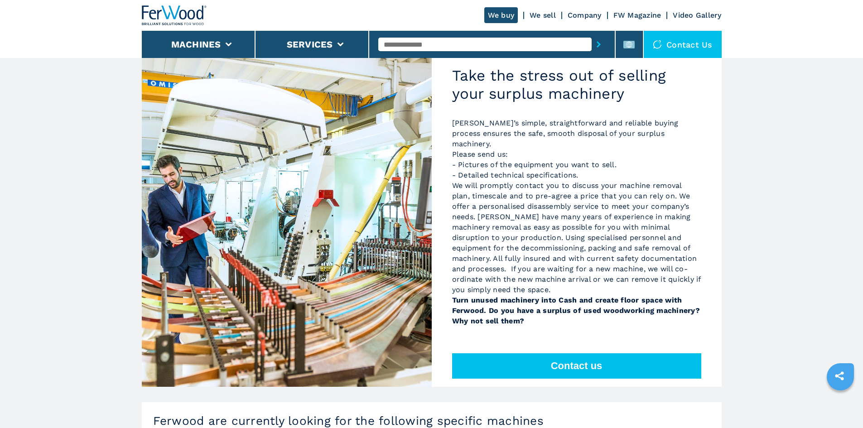
click at [698, 49] on div "Contact us" at bounding box center [683, 44] width 78 height 27
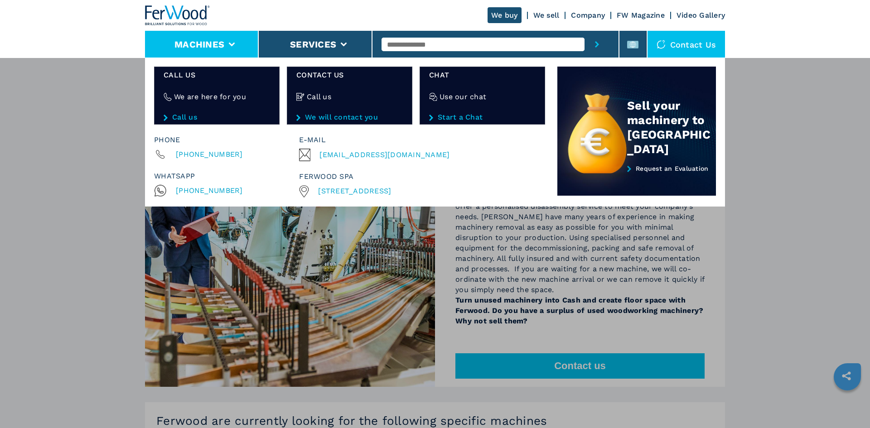
click at [212, 57] on li "Machines" at bounding box center [202, 44] width 114 height 27
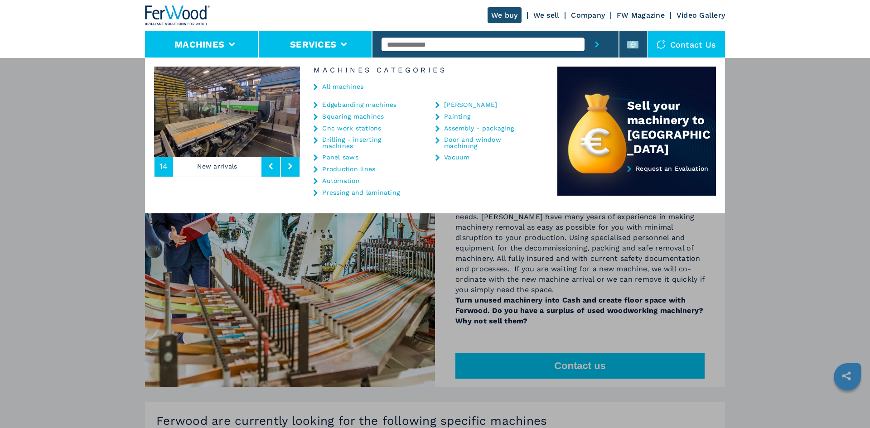
click at [303, 45] on button "Services" at bounding box center [313, 44] width 46 height 11
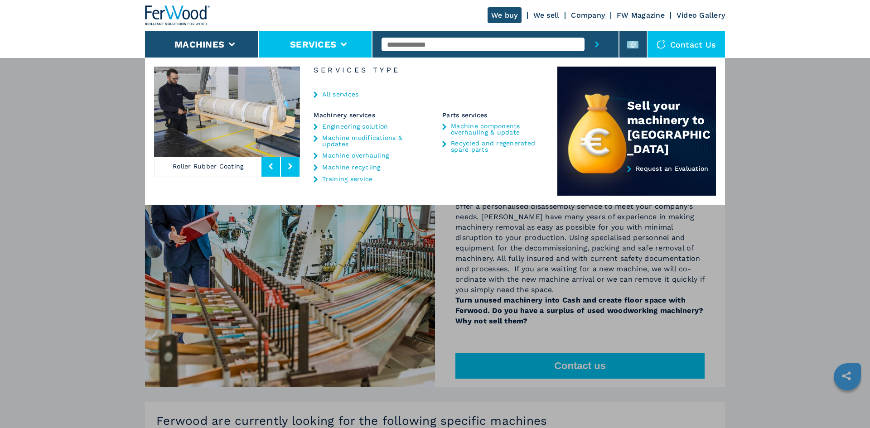
drag, startPoint x: 764, startPoint y: 132, endPoint x: 741, endPoint y: 135, distance: 23.2
click at [762, 132] on div "**********" at bounding box center [435, 272] width 870 height 428
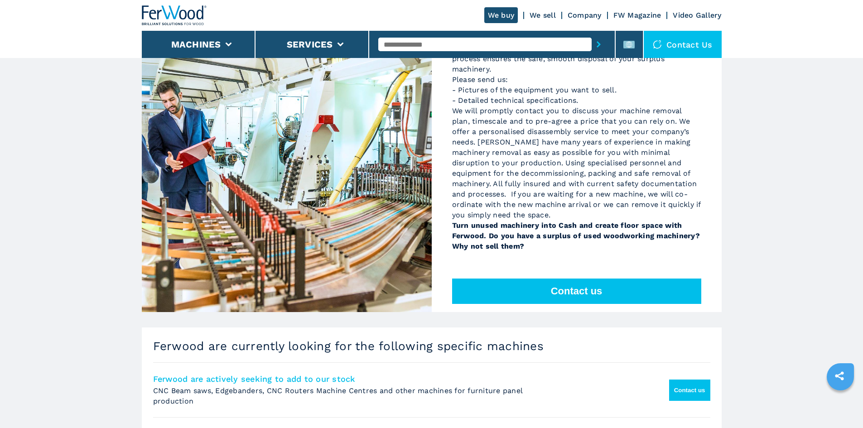
scroll to position [181, 0]
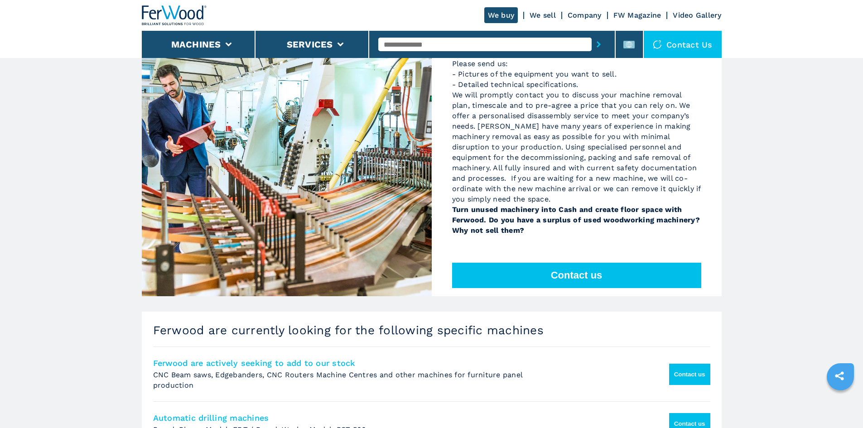
click at [512, 263] on button "Contact us" at bounding box center [576, 275] width 249 height 25
select select "**"
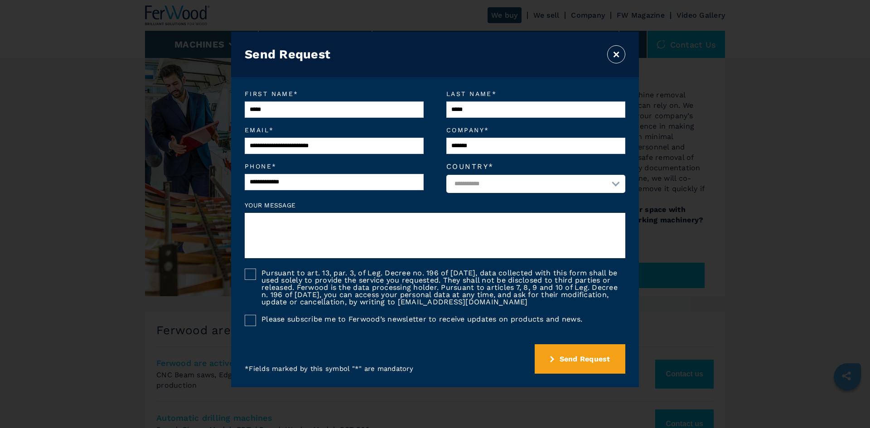
click at [618, 51] on button "×" at bounding box center [616, 54] width 18 height 18
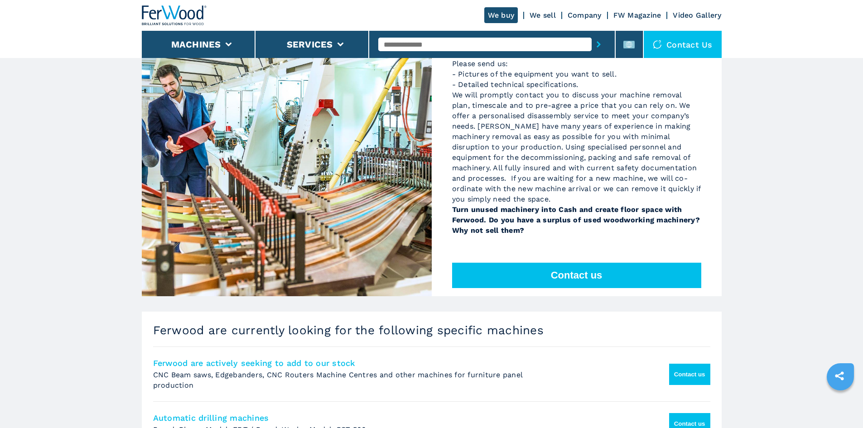
click at [579, 263] on button "Contact us" at bounding box center [576, 275] width 249 height 25
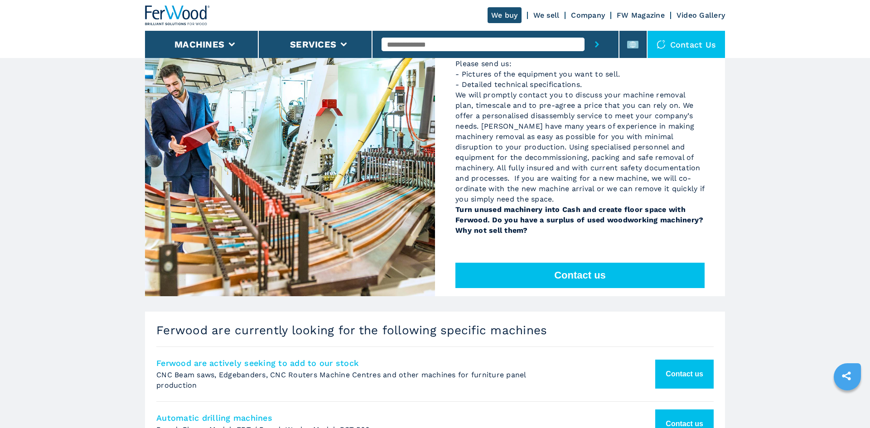
select select "**"
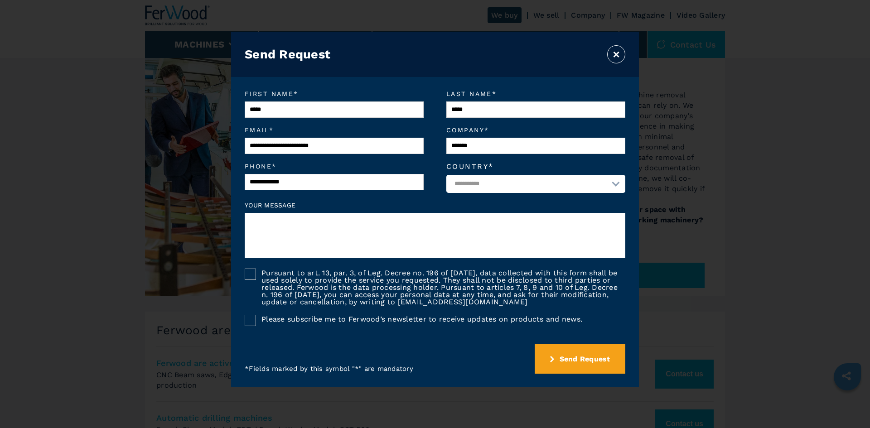
click at [619, 52] on button "×" at bounding box center [616, 54] width 18 height 18
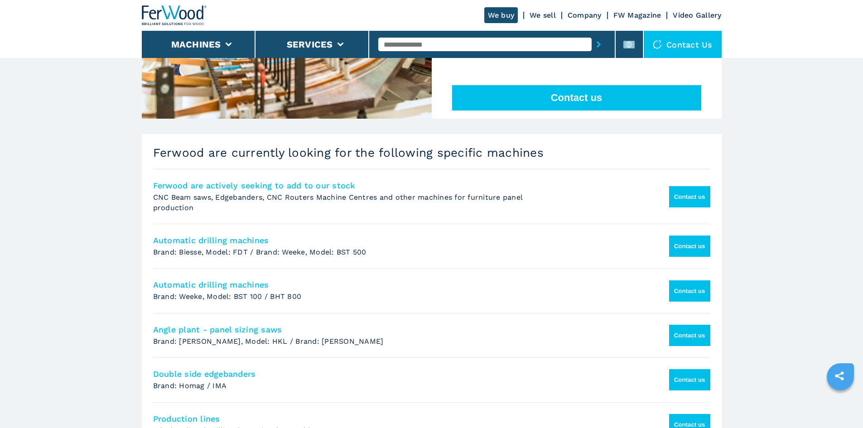
scroll to position [408, 0]
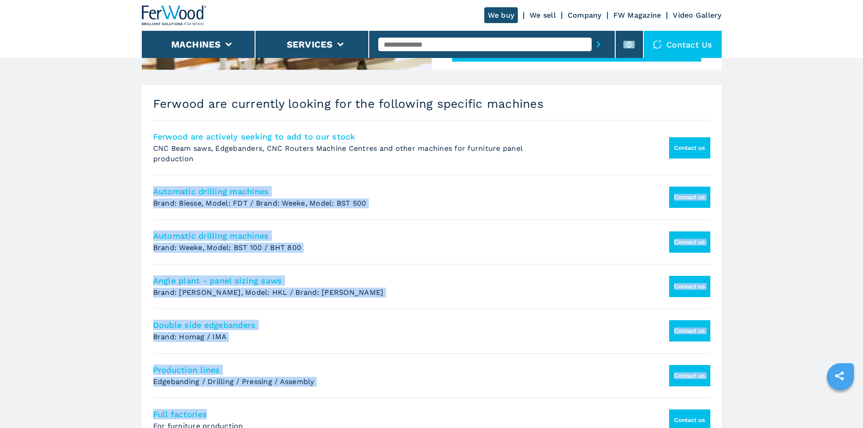
drag, startPoint x: 153, startPoint y: 177, endPoint x: 251, endPoint y: 404, distance: 247.8
click at [251, 404] on ul "Ferwood are actively seeking to add to our stock CNC Beam saws, Edgebanders, CN…" at bounding box center [431, 370] width 557 height 501
click at [117, 214] on main "HOMEPAGE | we buy We buy your used panel processing machinery Is it time to tur…" at bounding box center [431, 195] width 863 height 1207
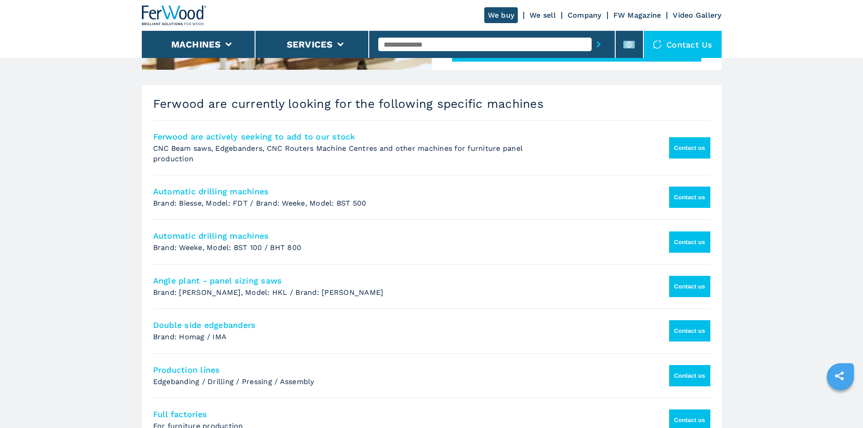
click at [687, 236] on button "Contact us" at bounding box center [689, 242] width 41 height 21
select select "**"
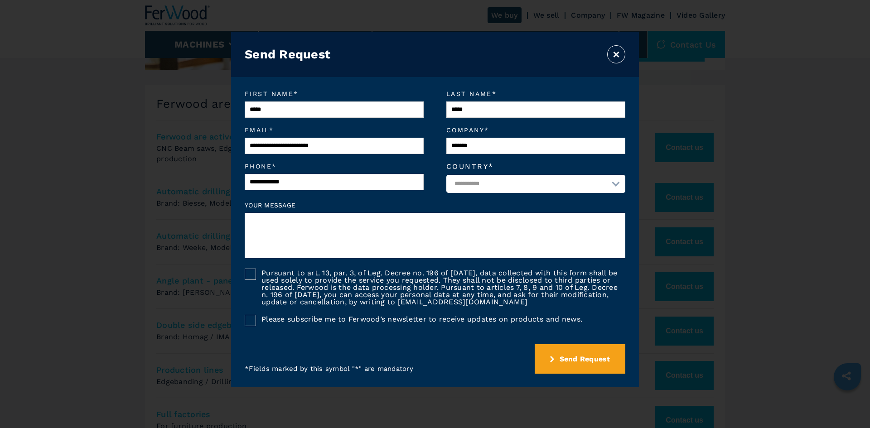
click at [617, 55] on button "×" at bounding box center [616, 54] width 18 height 18
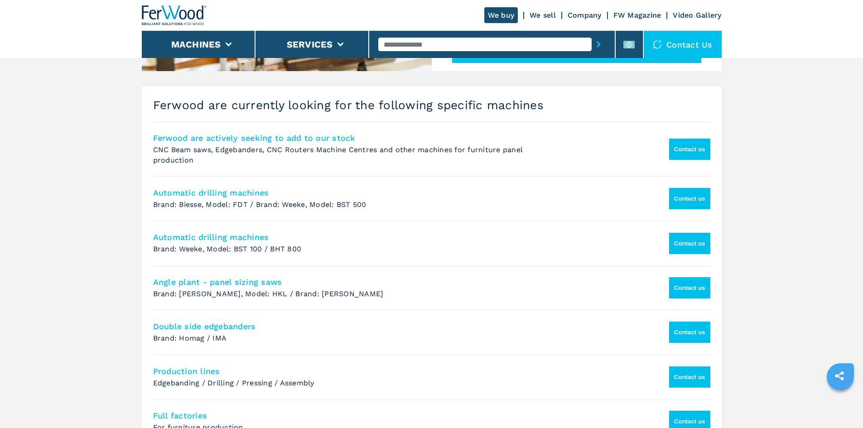
scroll to position [361, 0]
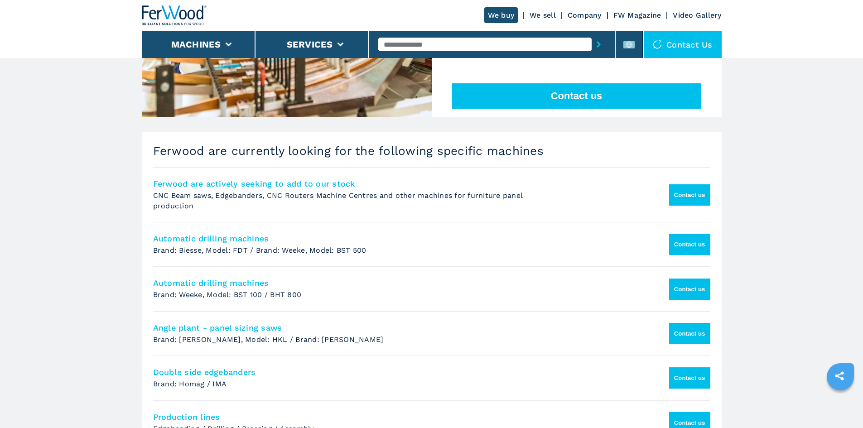
click at [505, 16] on link "We buy" at bounding box center [501, 15] width 34 height 16
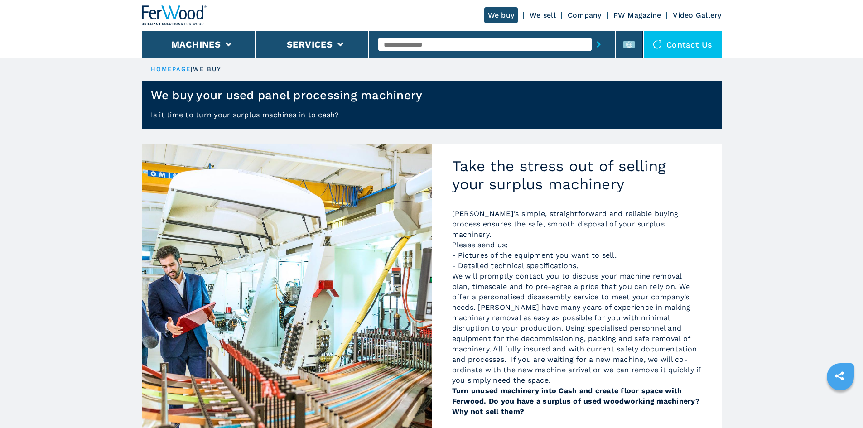
click at [541, 14] on link "We sell" at bounding box center [543, 15] width 26 height 9
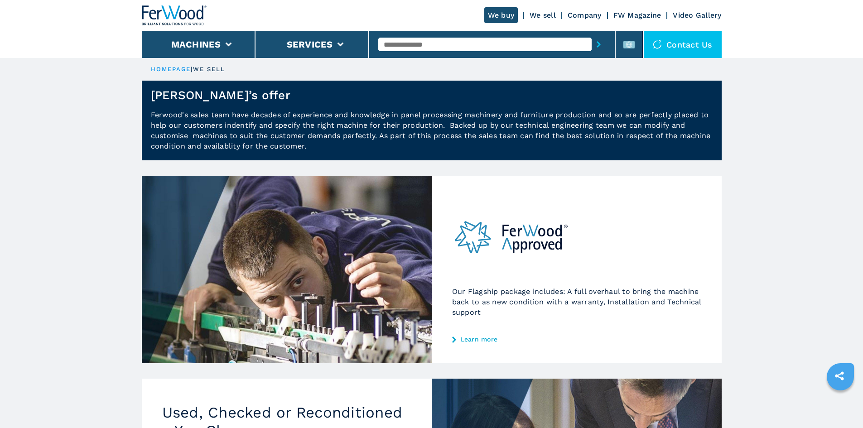
click at [486, 338] on link "Learn more" at bounding box center [576, 339] width 249 height 7
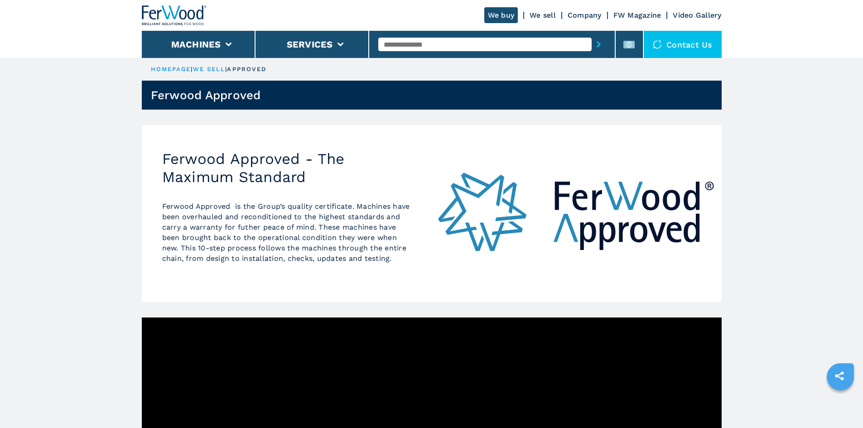
click at [219, 66] on link "we sell" at bounding box center [209, 69] width 33 height 7
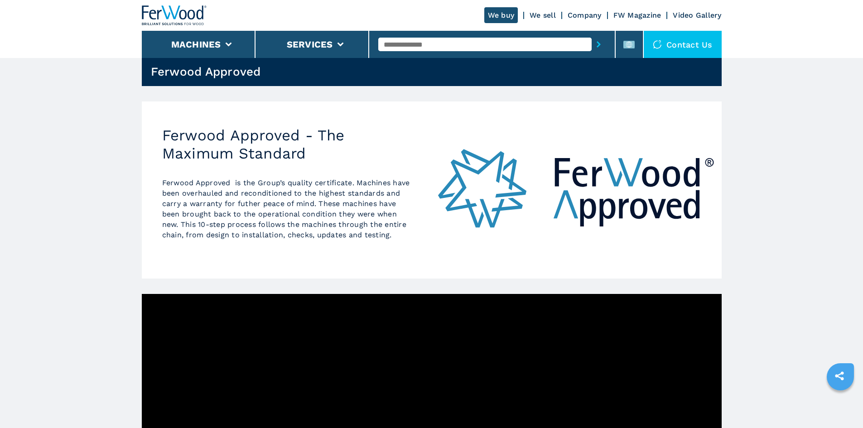
scroll to position [45, 0]
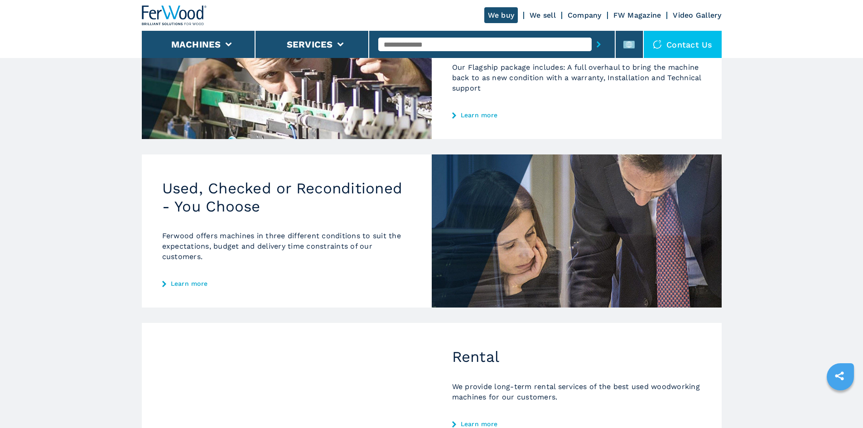
scroll to position [181, 0]
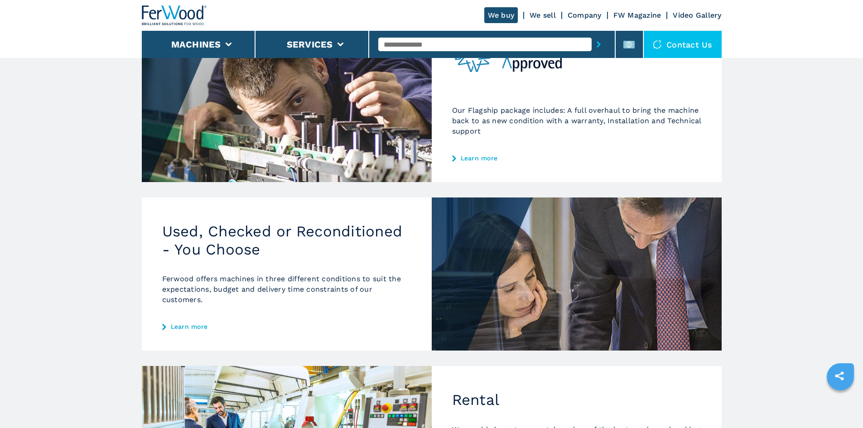
click at [174, 323] on link "Learn more" at bounding box center [286, 326] width 249 height 7
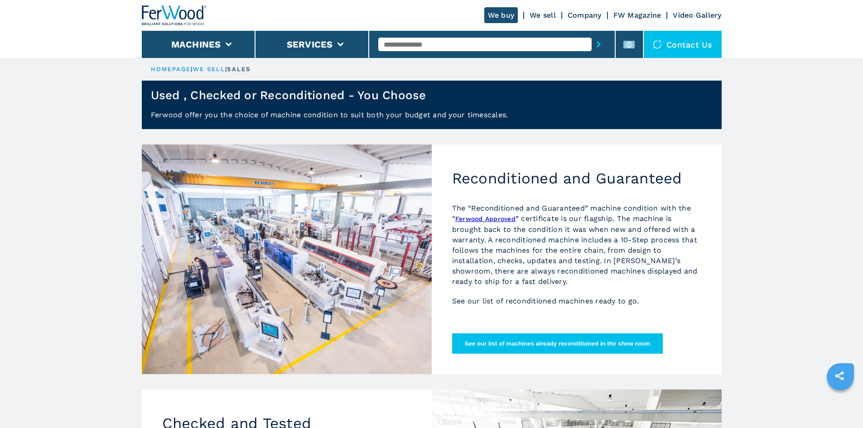
click at [584, 12] on link "Company" at bounding box center [585, 15] width 34 height 9
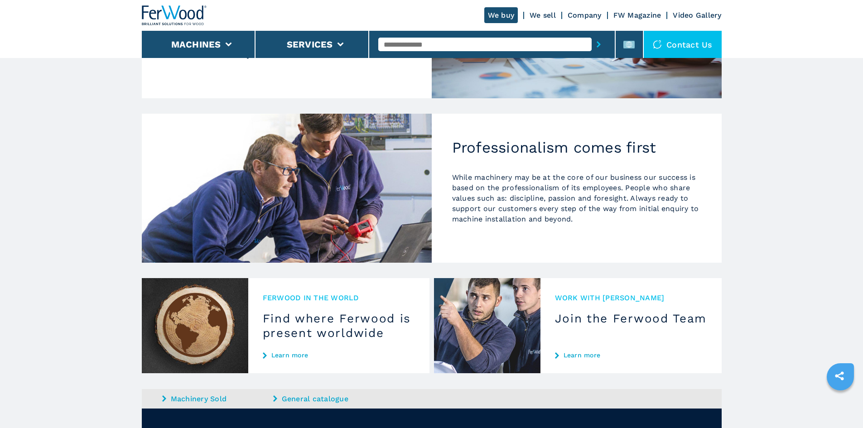
scroll to position [725, 0]
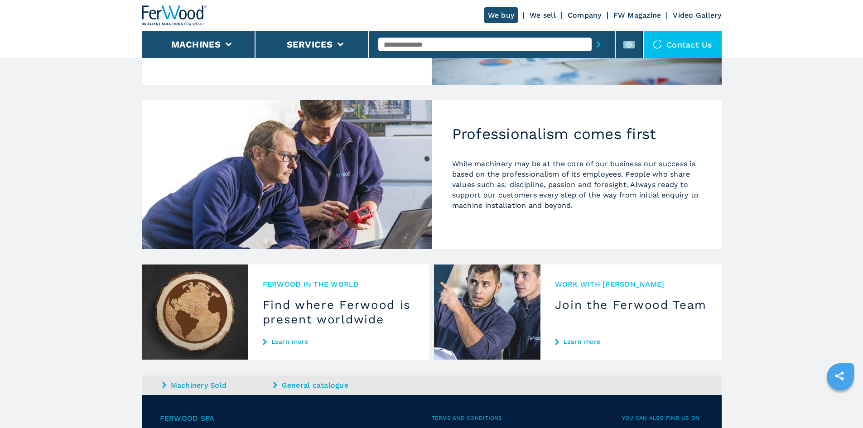
click at [304, 338] on link "Learn more" at bounding box center [339, 341] width 152 height 7
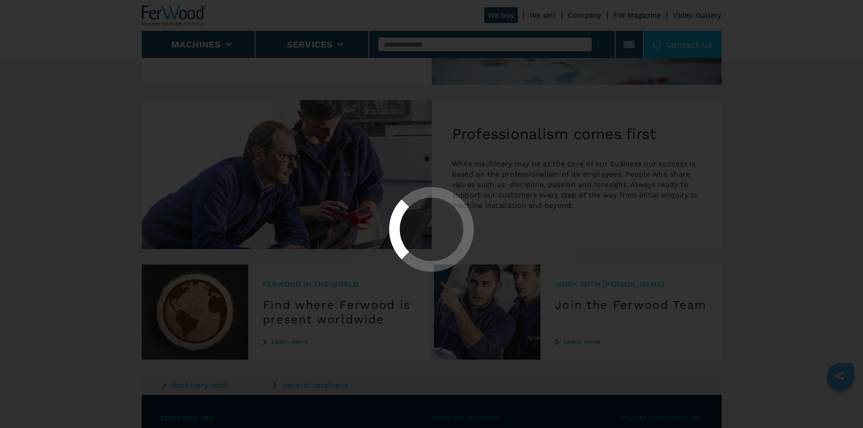
scroll to position [0, 0]
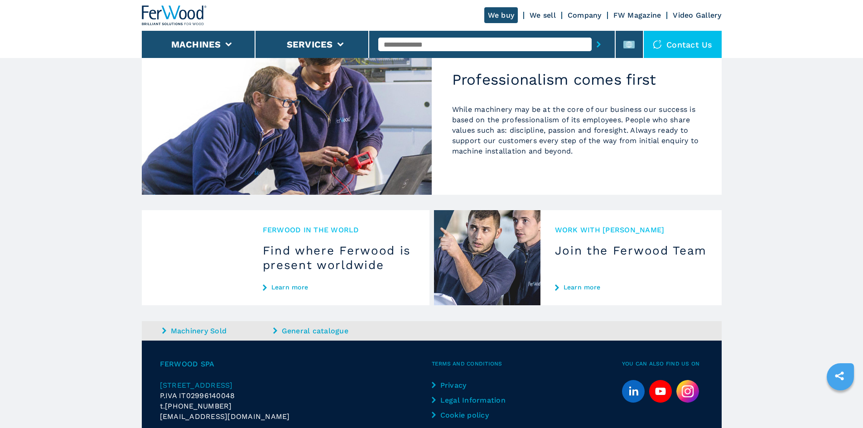
scroll to position [813, 0]
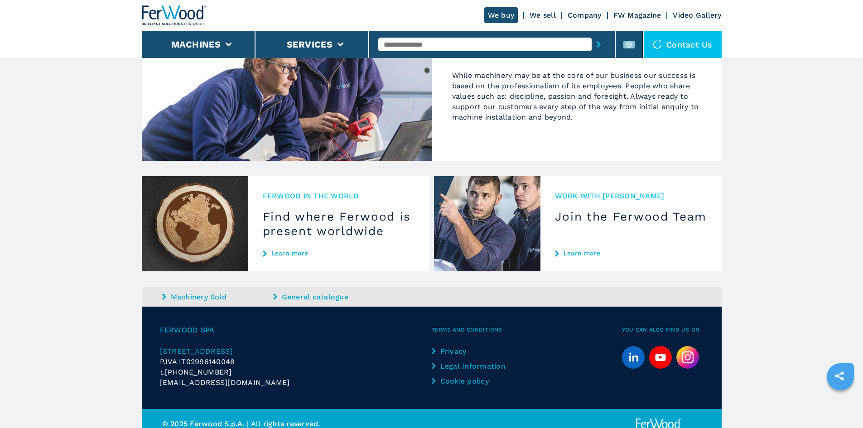
click at [581, 250] on link "Learn more" at bounding box center [631, 253] width 152 height 7
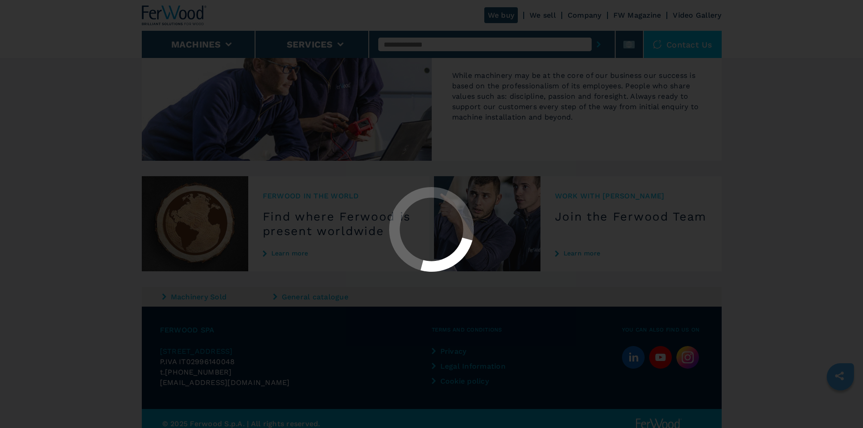
scroll to position [0, 0]
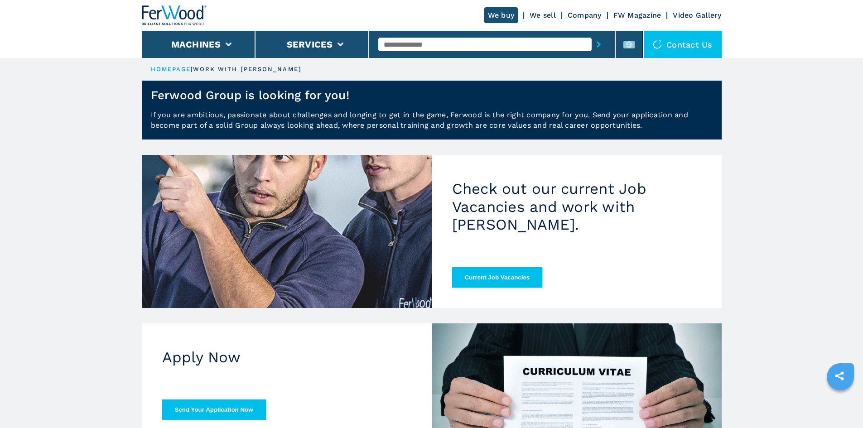
click at [623, 13] on link "FW Magazine" at bounding box center [637, 15] width 48 height 9
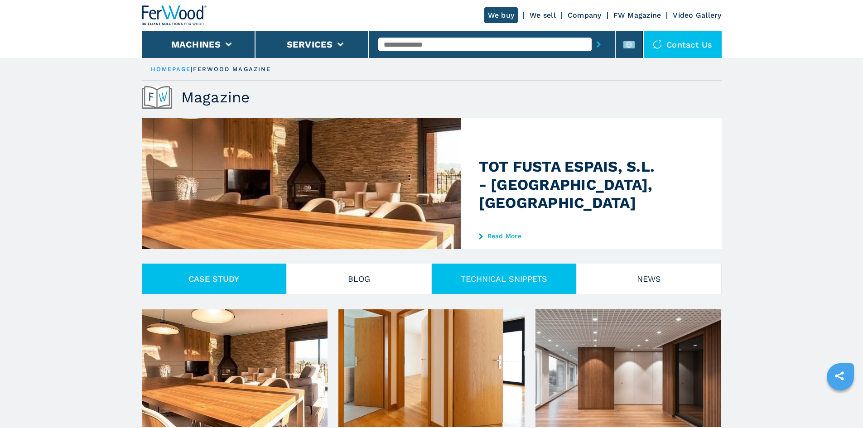
click at [497, 285] on button "TECHNICAL SNIPPETS" at bounding box center [504, 279] width 145 height 30
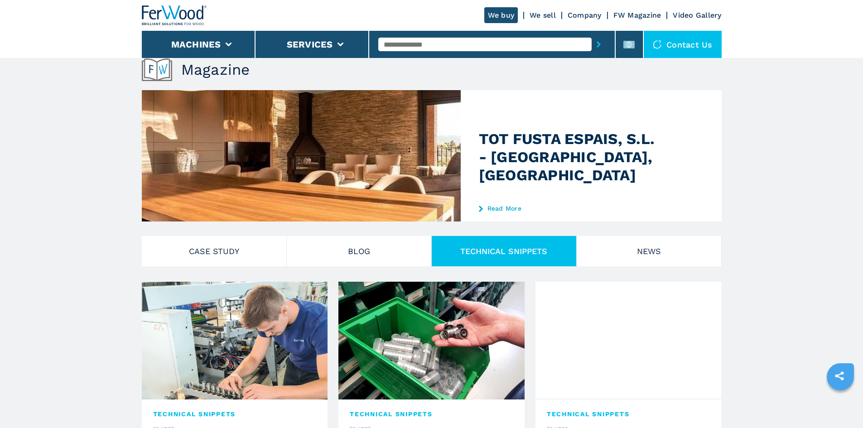
scroll to position [91, 0]
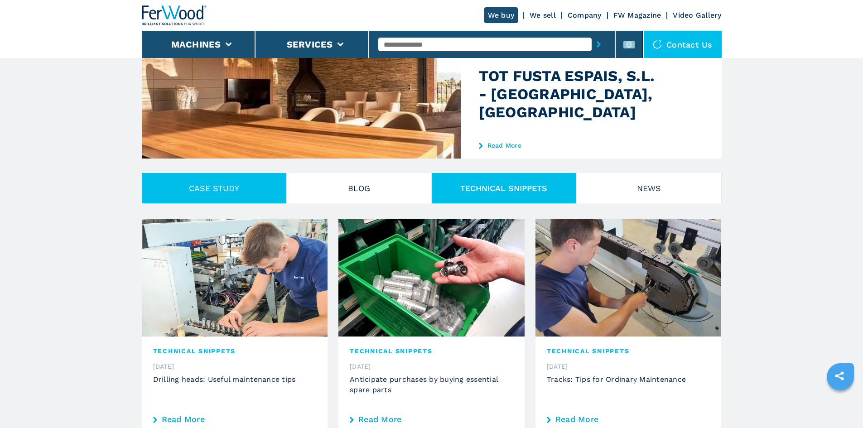
click at [277, 191] on button "CASE STUDY" at bounding box center [214, 188] width 145 height 30
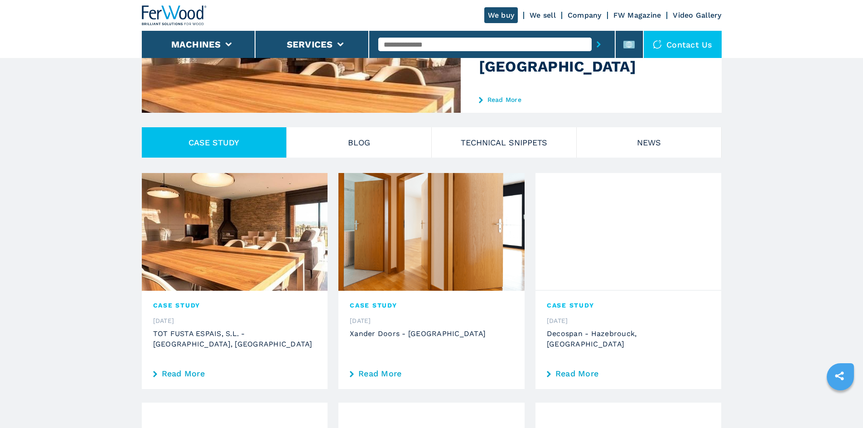
scroll to position [136, 0]
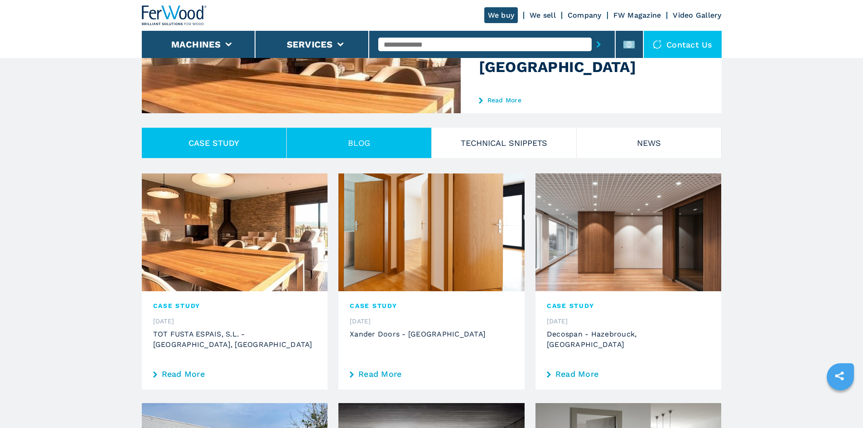
click at [348, 140] on button "Blog" at bounding box center [359, 143] width 145 height 30
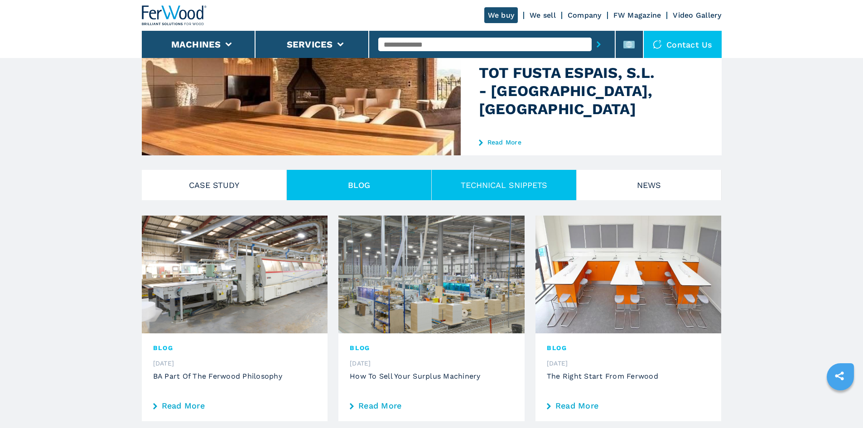
scroll to position [91, 0]
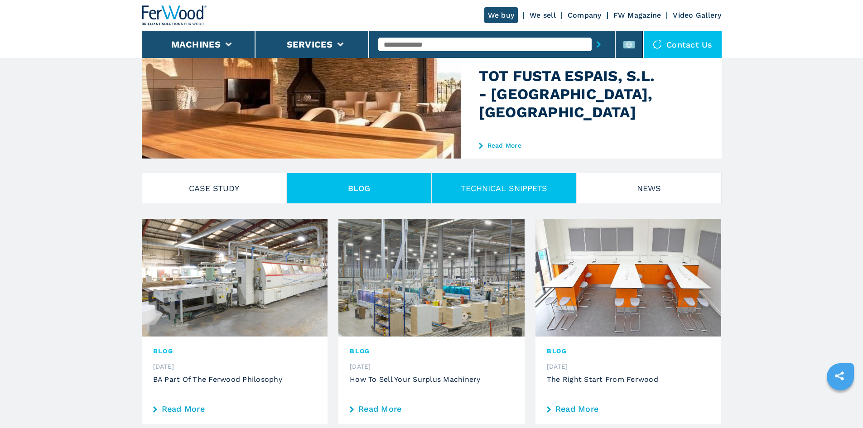
click at [476, 181] on button "TECHNICAL SNIPPETS" at bounding box center [504, 188] width 145 height 30
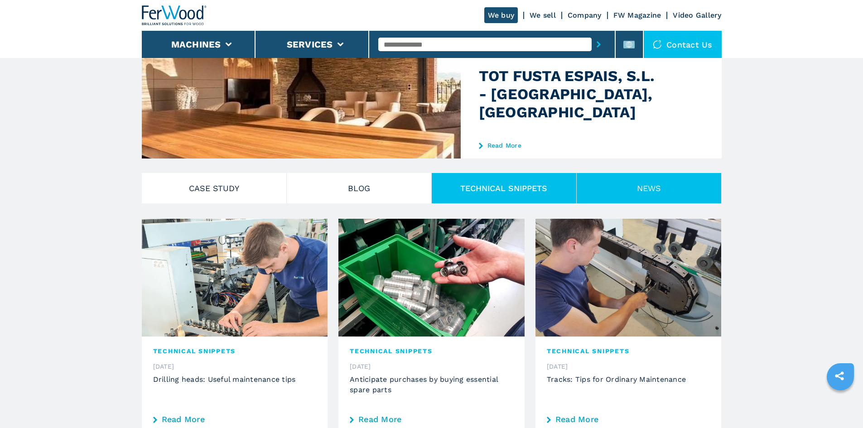
click at [641, 184] on button "NEWS" at bounding box center [649, 188] width 145 height 30
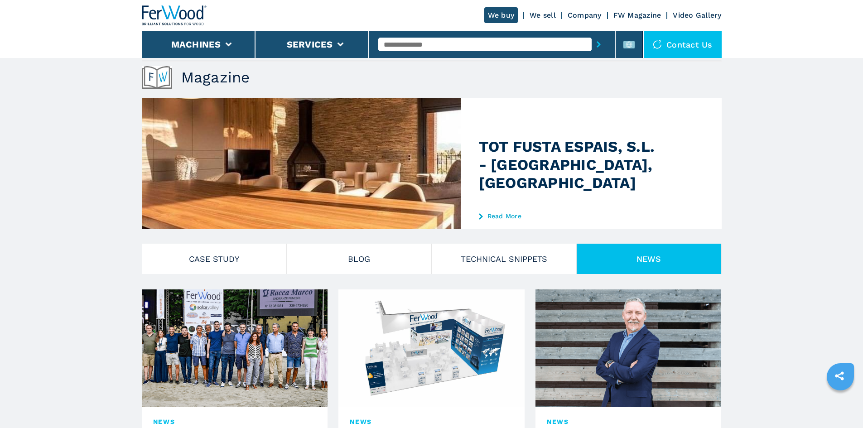
scroll to position [0, 0]
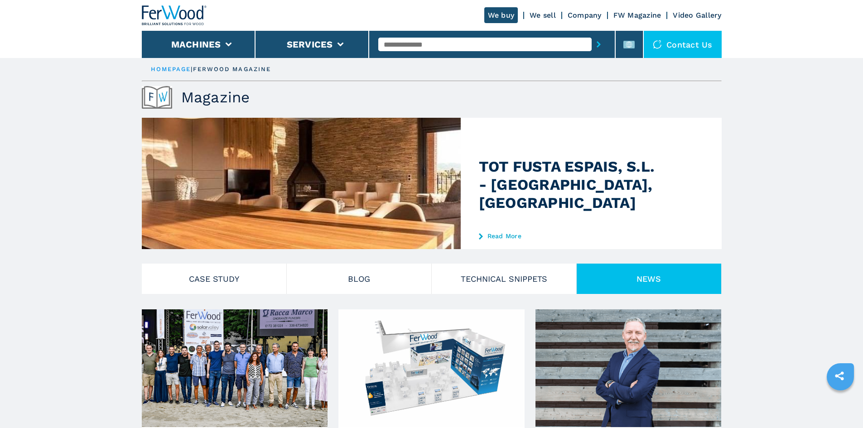
click at [680, 14] on link "Video Gallery" at bounding box center [697, 15] width 48 height 9
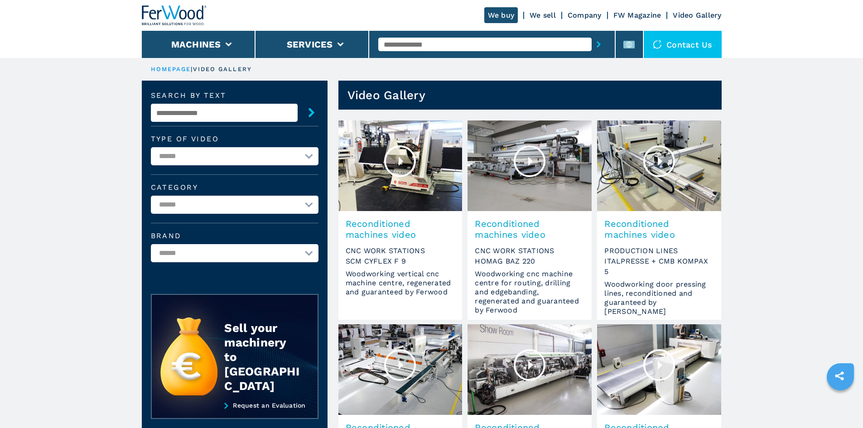
click at [839, 374] on icon "sharethis" at bounding box center [839, 376] width 9 height 9
click at [849, 376] on icon "sharethis" at bounding box center [839, 376] width 23 height 23
click at [832, 369] on icon "sharethis" at bounding box center [839, 376] width 23 height 23
click at [839, 388] on div at bounding box center [840, 376] width 27 height 27
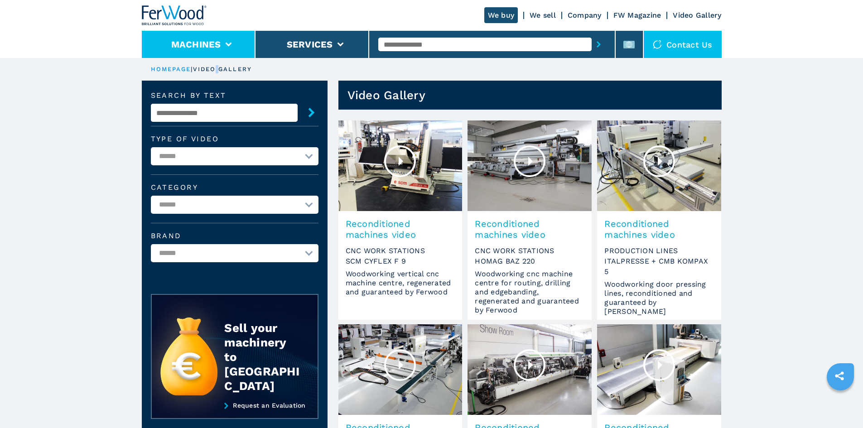
drag, startPoint x: 226, startPoint y: 76, endPoint x: 222, endPoint y: 55, distance: 21.2
click at [540, 9] on div "We buy We sell Company FW Magazine Video Gallery" at bounding box center [432, 15] width 580 height 31
click at [201, 34] on li "Machines" at bounding box center [199, 44] width 114 height 27
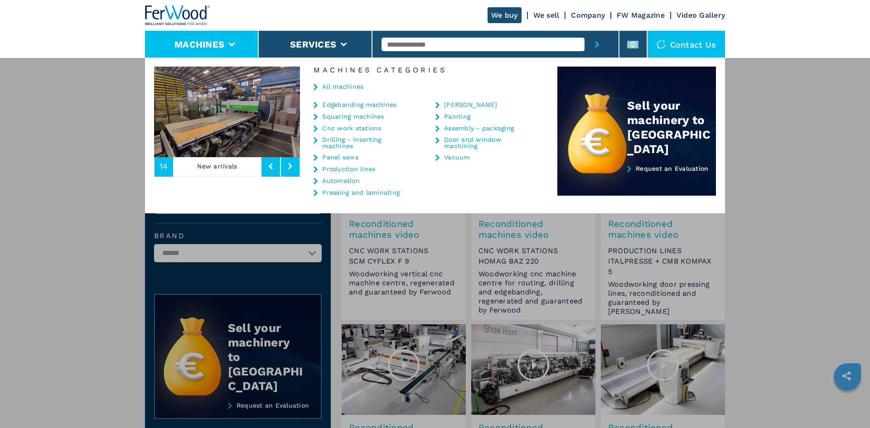
click at [322, 118] on link "Squaring machines" at bounding box center [353, 116] width 62 height 6
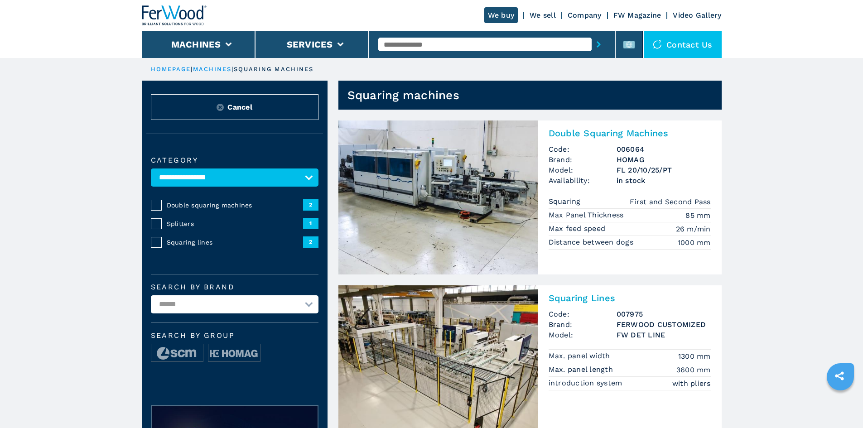
click at [836, 380] on icon "sharethis" at bounding box center [839, 376] width 23 height 23
click at [838, 383] on icon "sharethis" at bounding box center [839, 376] width 23 height 23
click at [167, 6] on img at bounding box center [174, 15] width 65 height 20
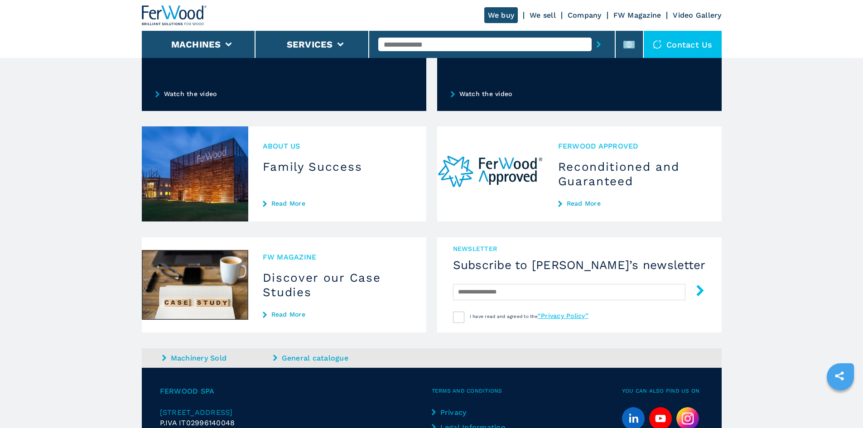
scroll to position [821, 0]
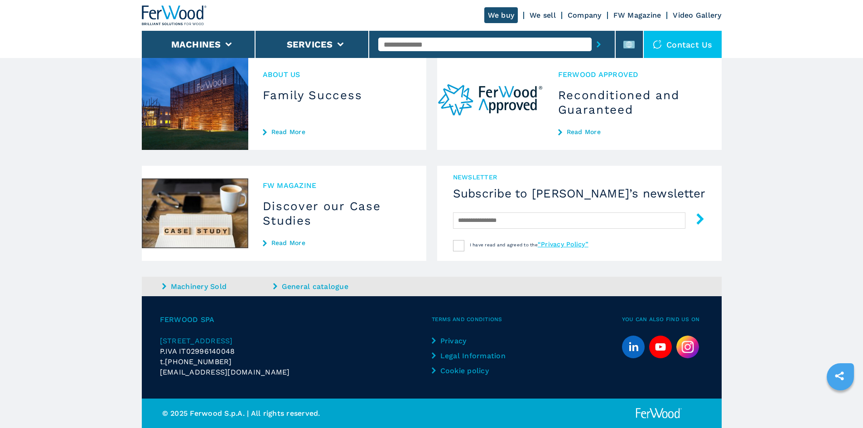
click at [209, 285] on link "Machinery Sold" at bounding box center [216, 286] width 109 height 10
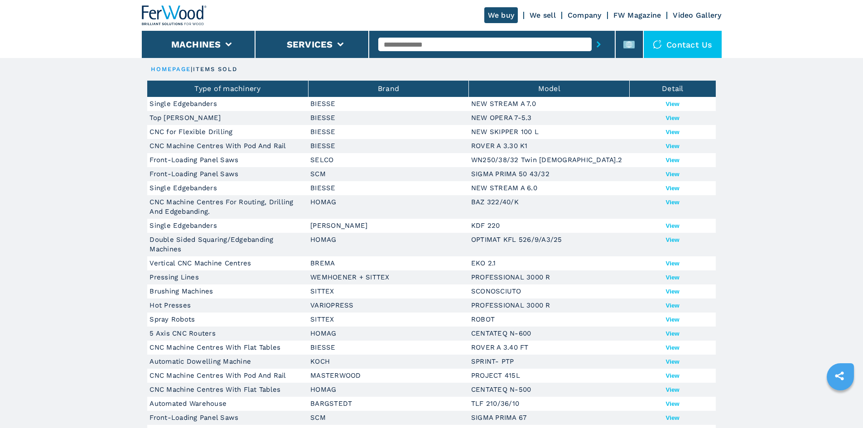
drag, startPoint x: 671, startPoint y: 120, endPoint x: 736, endPoint y: 134, distance: 66.7
click at [752, 134] on main "HOMEPAGE | items sold Type of machinery Brand Model Detail Single Edgebanders B…" at bounding box center [431, 329] width 863 height 659
click at [671, 132] on button "View" at bounding box center [673, 132] width 14 height 7
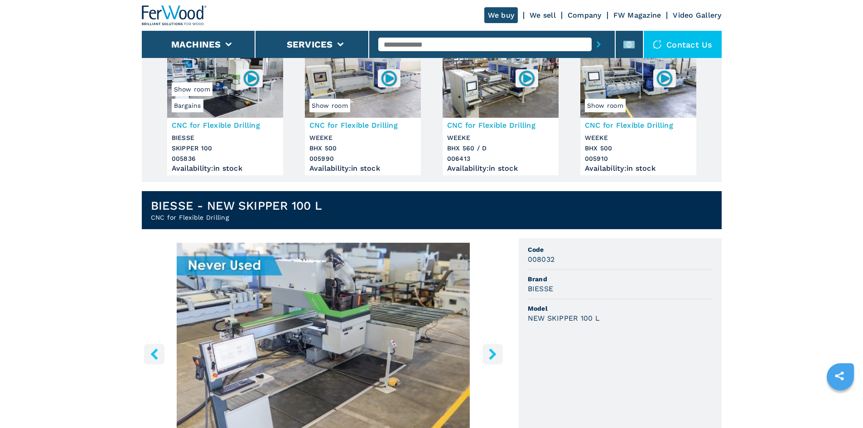
scroll to position [181, 0]
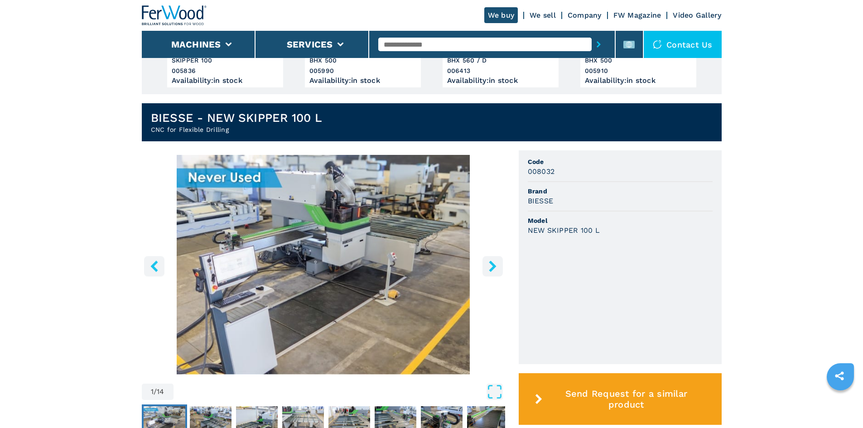
click at [541, 174] on h3 "008032" at bounding box center [541, 171] width 27 height 10
drag, startPoint x: 530, startPoint y: 195, endPoint x: 624, endPoint y: 250, distance: 108.4
click at [624, 250] on ul "Code 008032 Brand BIESSE Model NEW SKIPPER 100 L" at bounding box center [620, 257] width 203 height 214
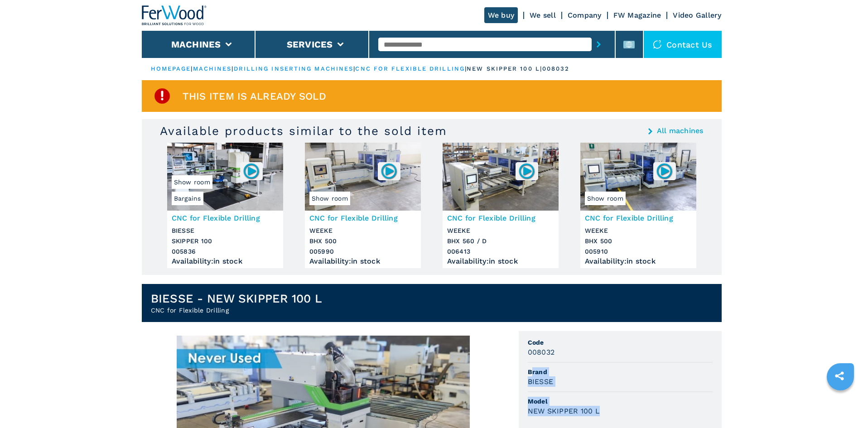
scroll to position [0, 0]
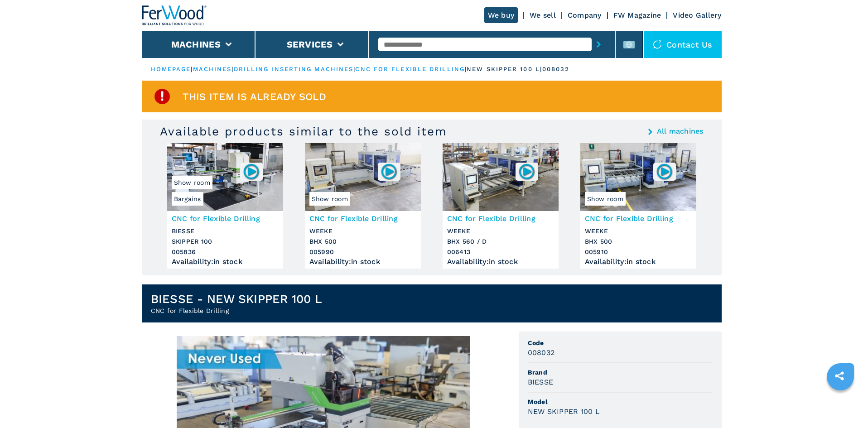
click at [409, 46] on input "text" at bounding box center [484, 45] width 213 height 14
click at [548, 356] on h3 "008032" at bounding box center [541, 353] width 27 height 10
copy h3 "008032"
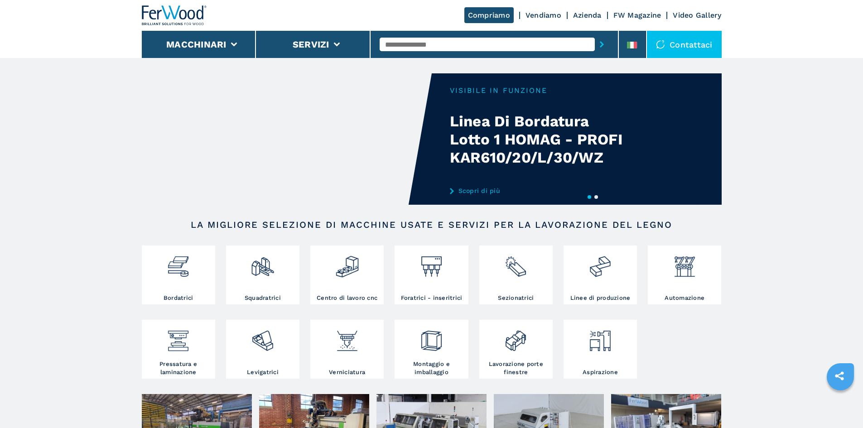
click at [415, 49] on input "text" at bounding box center [487, 45] width 215 height 14
paste input "******"
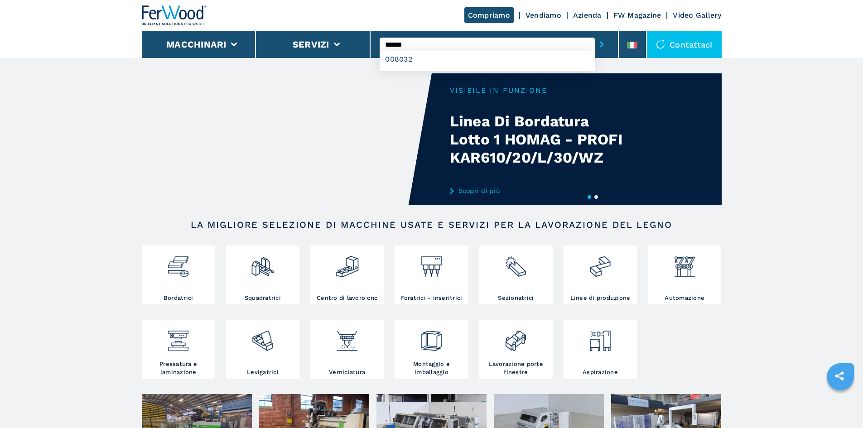
type input "******"
click at [595, 34] on button "submit-button" at bounding box center [602, 44] width 14 height 21
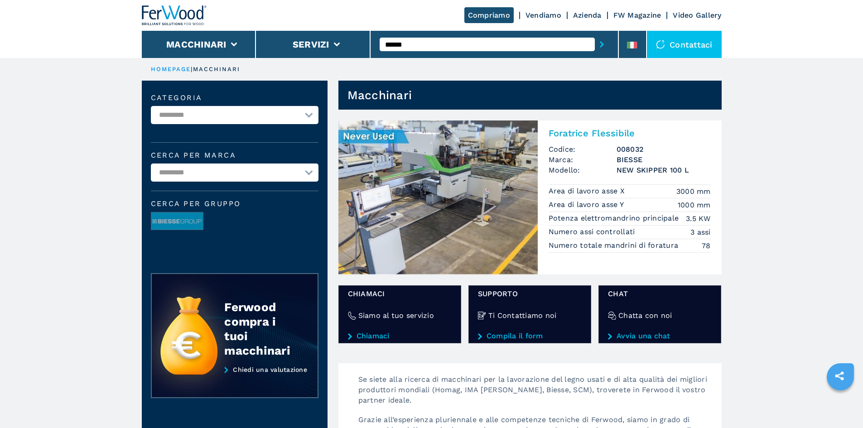
click at [170, 1] on div at bounding box center [174, 15] width 65 height 31
click at [194, 14] on img at bounding box center [174, 15] width 65 height 20
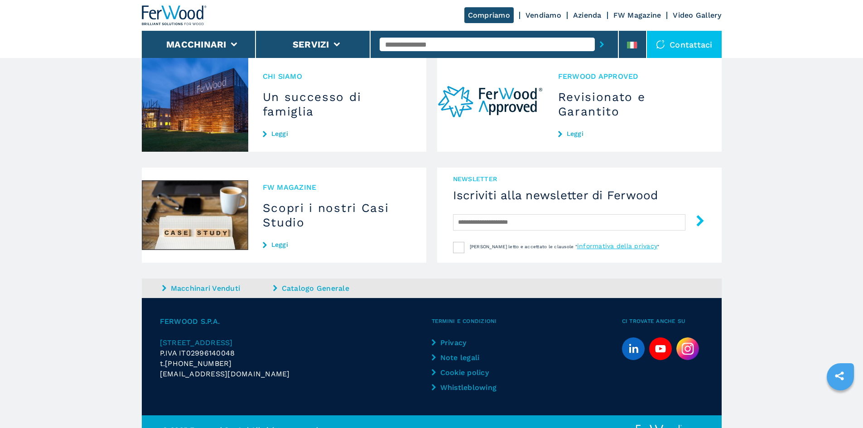
scroll to position [836, 0]
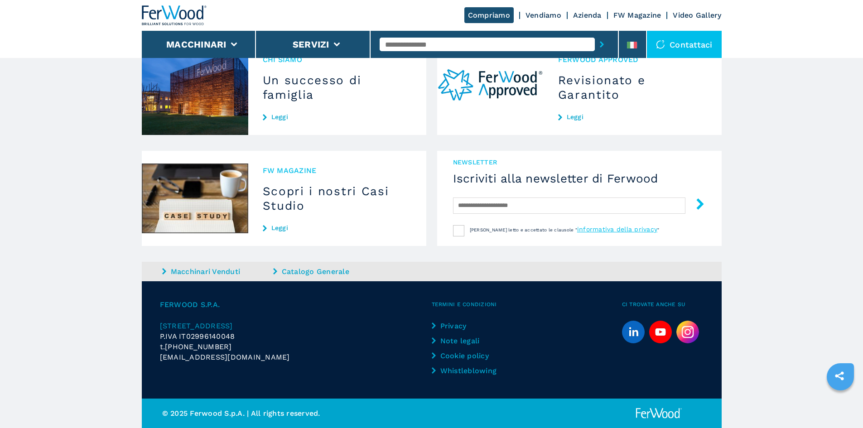
click at [214, 274] on link "Macchinari Venduti" at bounding box center [216, 271] width 109 height 10
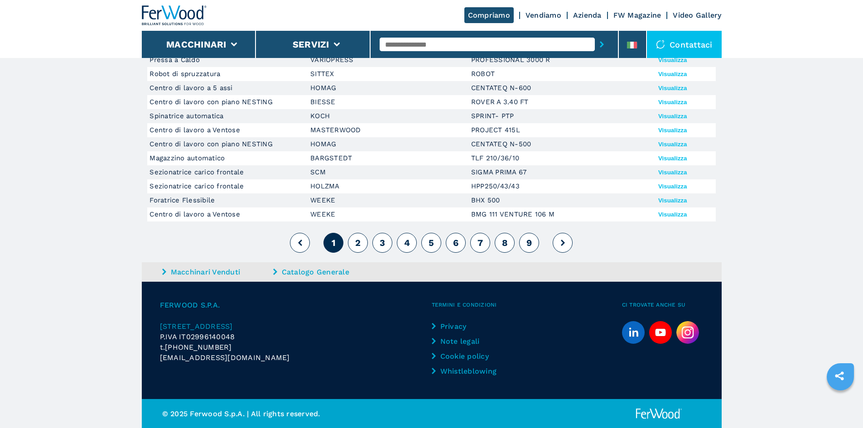
scroll to position [227, 0]
click at [667, 184] on button "Visualizza" at bounding box center [672, 186] width 29 height 7
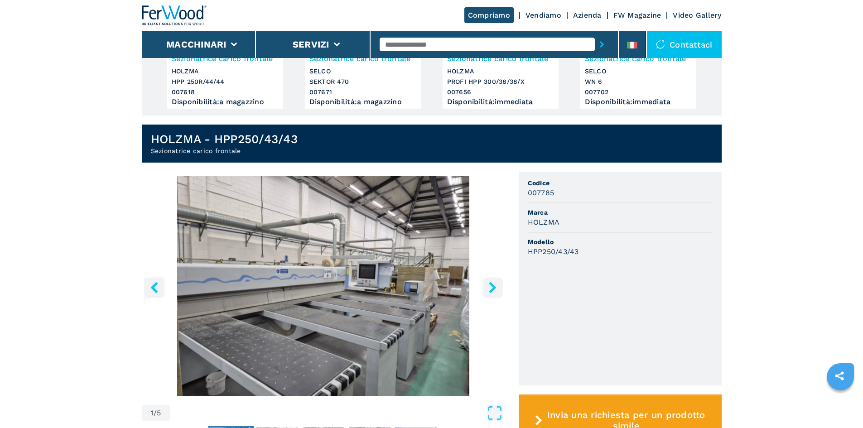
scroll to position [181, 0]
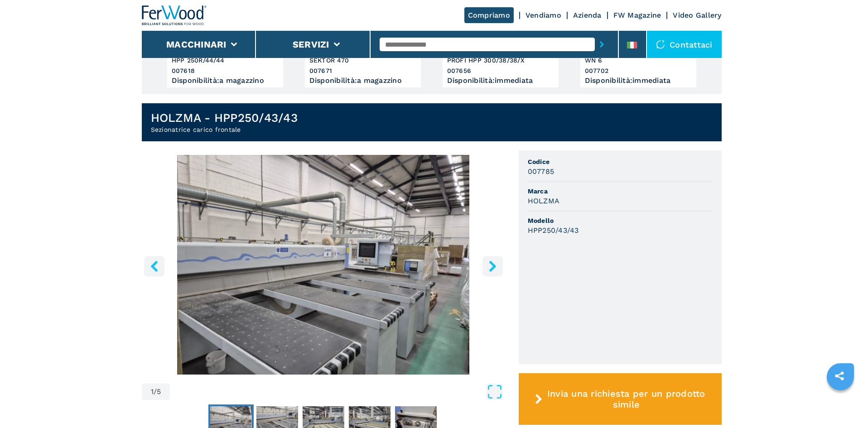
click at [541, 172] on h3 "007785" at bounding box center [541, 171] width 27 height 10
copy h3 "007785"
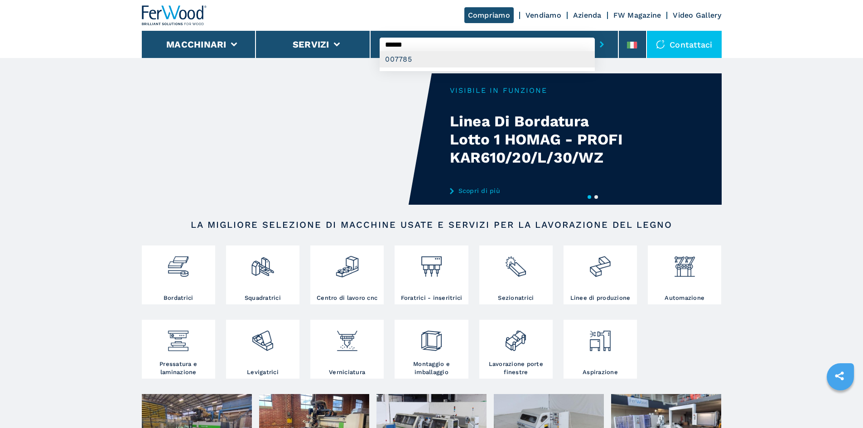
type input "******"
click at [472, 62] on div "007785" at bounding box center [487, 59] width 215 height 16
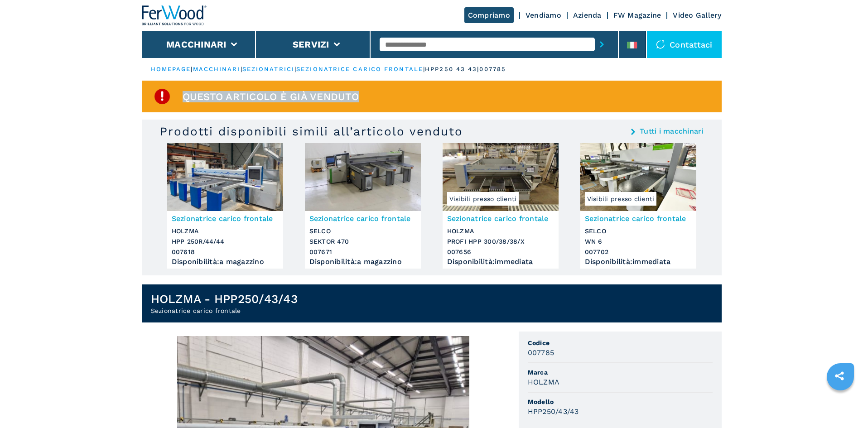
drag, startPoint x: 179, startPoint y: 95, endPoint x: 401, endPoint y: 83, distance: 221.9
click at [401, 83] on div "Questo articolo è già venduto" at bounding box center [432, 97] width 580 height 32
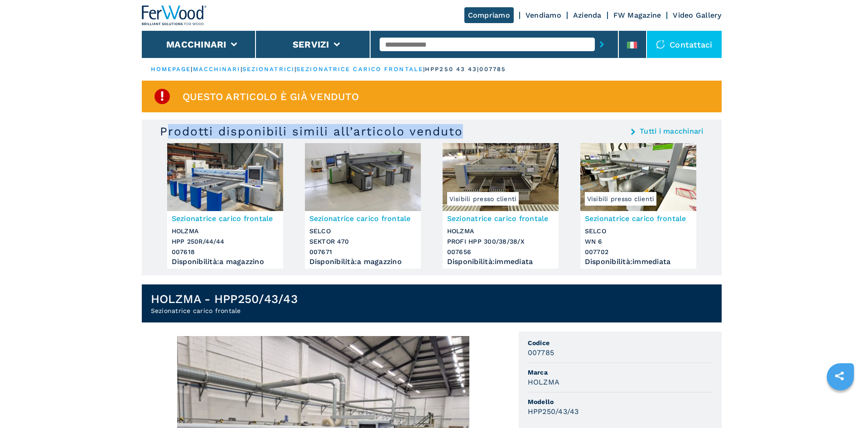
drag, startPoint x: 165, startPoint y: 127, endPoint x: 473, endPoint y: 128, distance: 308.1
click at [473, 128] on div "Prodotti disponibili simili all’articolo venduto Tutti i macchinari" at bounding box center [432, 131] width 544 height 14
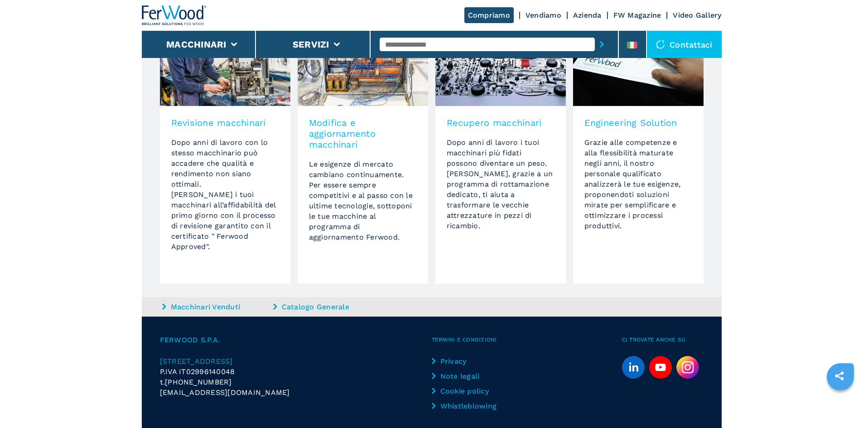
scroll to position [874, 0]
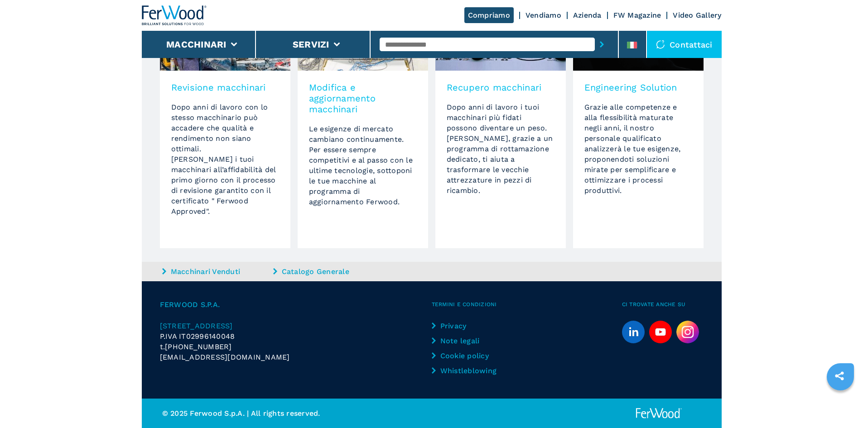
click at [192, 279] on div "Macchinari Venduti Catalogo Generale" at bounding box center [432, 271] width 580 height 19
click at [201, 270] on link "Macchinari Venduti" at bounding box center [216, 271] width 109 height 10
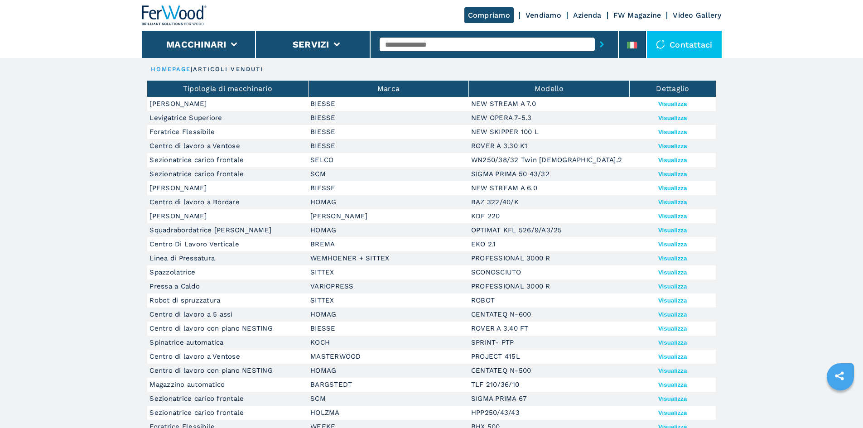
click at [174, 22] on img at bounding box center [174, 15] width 65 height 20
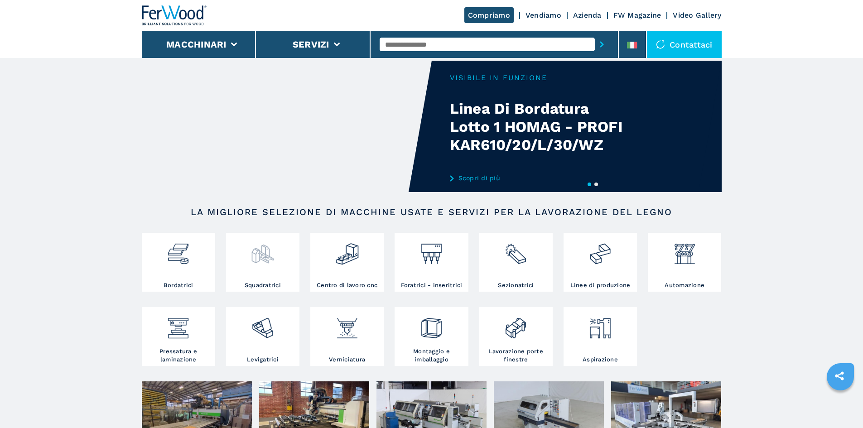
scroll to position [91, 0]
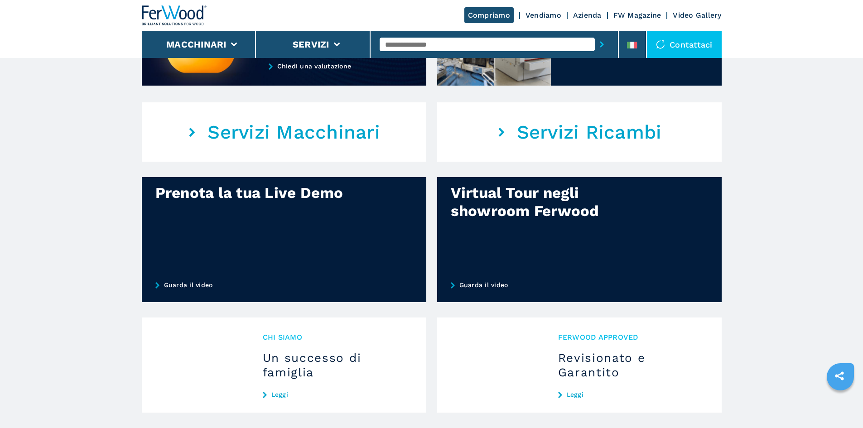
scroll to position [589, 0]
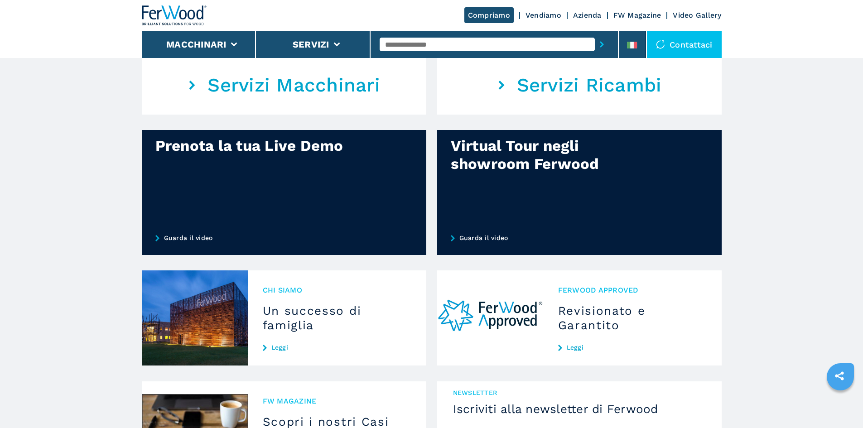
click at [652, 115] on link "Servizi Ricambi" at bounding box center [579, 84] width 285 height 59
